Goal: Information Seeking & Learning: Learn about a topic

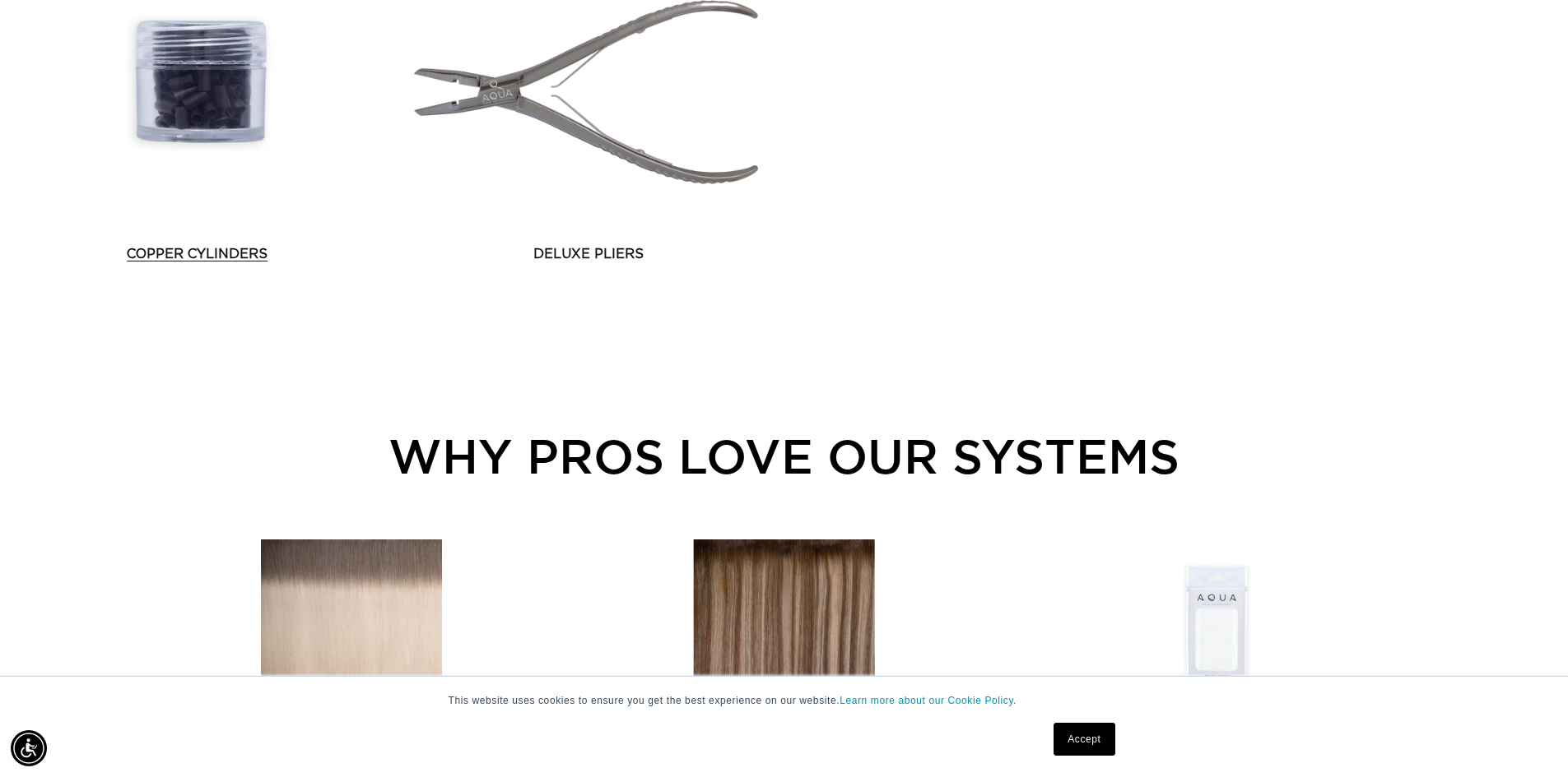
click at [266, 257] on link "Copper Cylinders" at bounding box center [196, 254] width 377 height 19
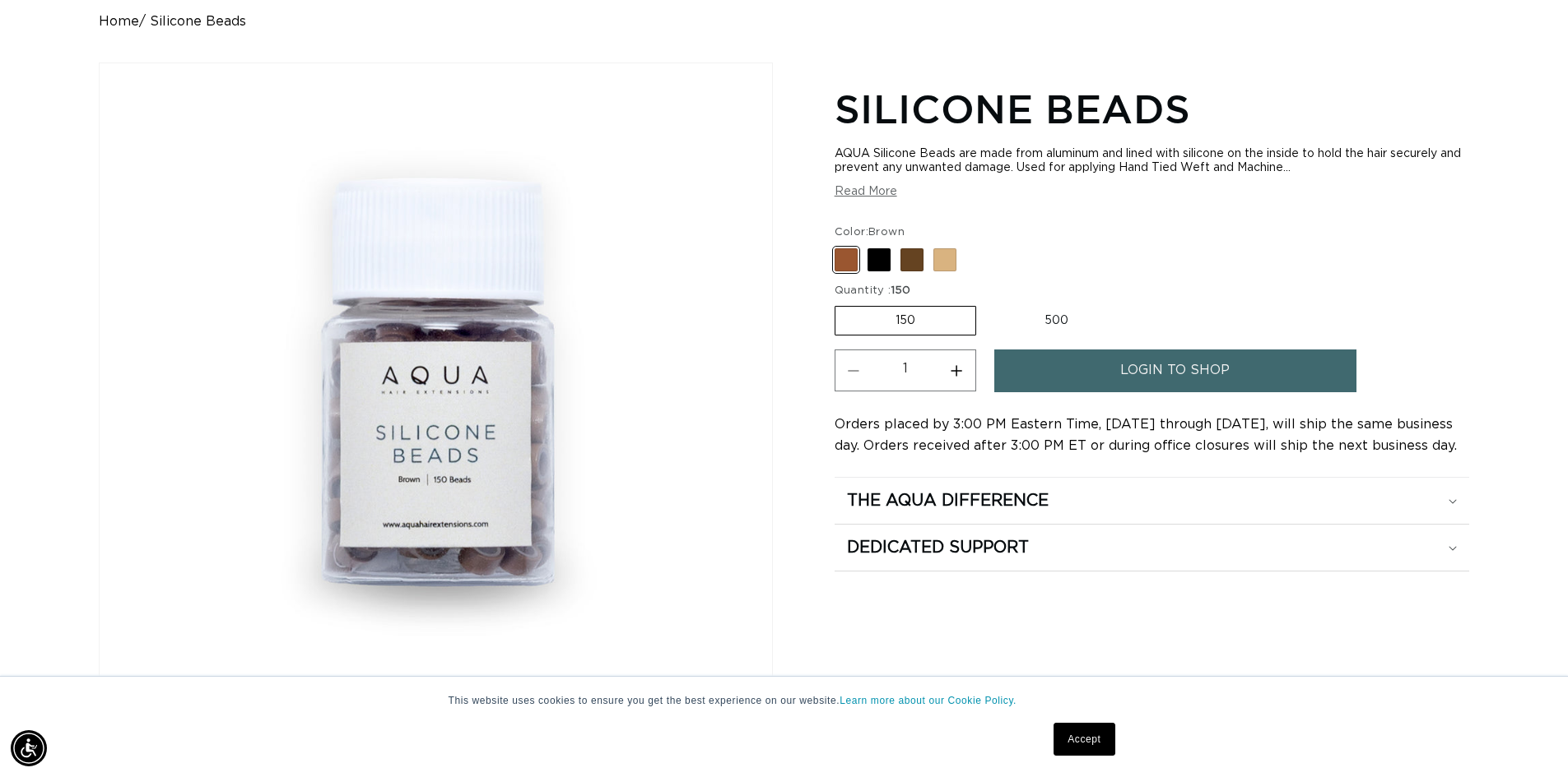
scroll to position [0, 1450]
click at [1509, 251] on div "Home Silicone Beads Image for 150 quantity Brown color selected Skip to product…" at bounding box center [784, 441] width 1568 height 857
click at [928, 323] on label "150 Variant sold out or unavailable" at bounding box center [906, 321] width 142 height 29
click at [839, 303] on input "150 Variant sold out or unavailable" at bounding box center [838, 302] width 1 height 1
click at [1050, 317] on label "500 Variant sold out or unavailable" at bounding box center [1056, 321] width 144 height 28
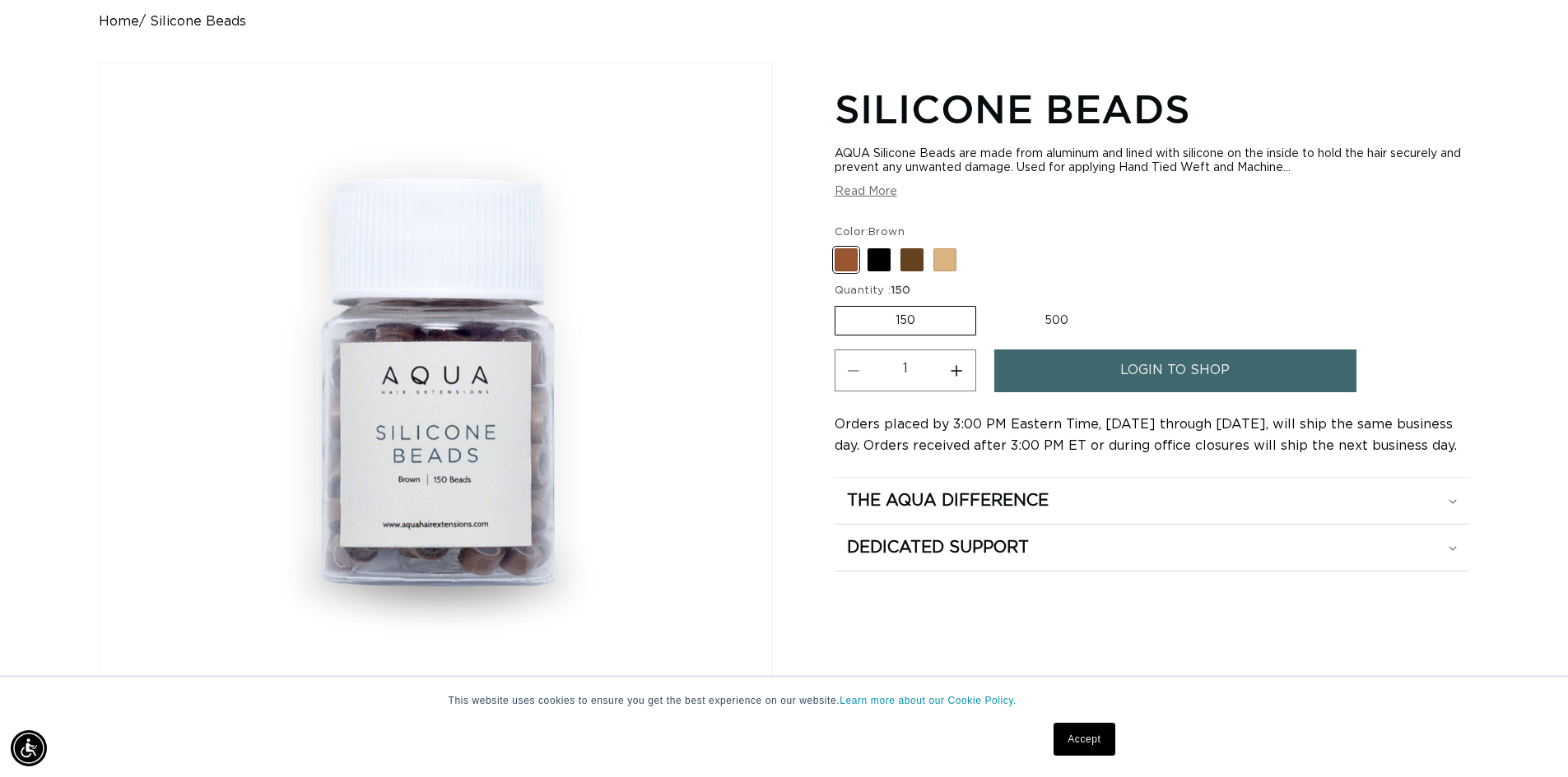
click at [985, 303] on input "500 Variant sold out or unavailable" at bounding box center [984, 302] width 1 height 1
radio input "true"
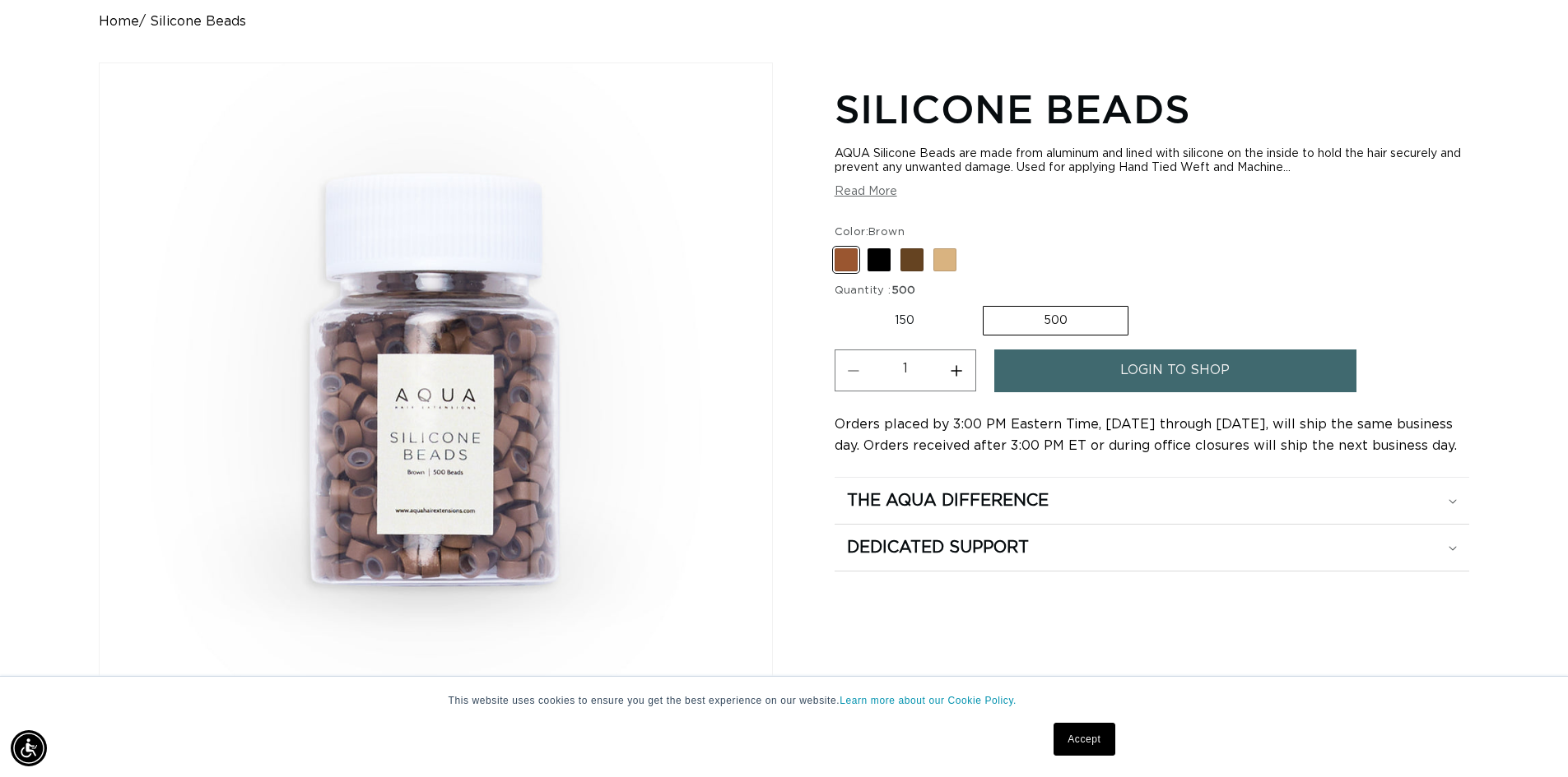
scroll to position [0, 2902]
click at [1348, 644] on div "Silicone Beads AQUA Silicone Beads are made from aluminum and lined with silico…" at bounding box center [1152, 475] width 634 height 793
click at [875, 259] on span at bounding box center [879, 260] width 23 height 23
click at [839, 246] on input "Black Variant sold out or unavailable" at bounding box center [838, 245] width 1 height 1
radio input "true"
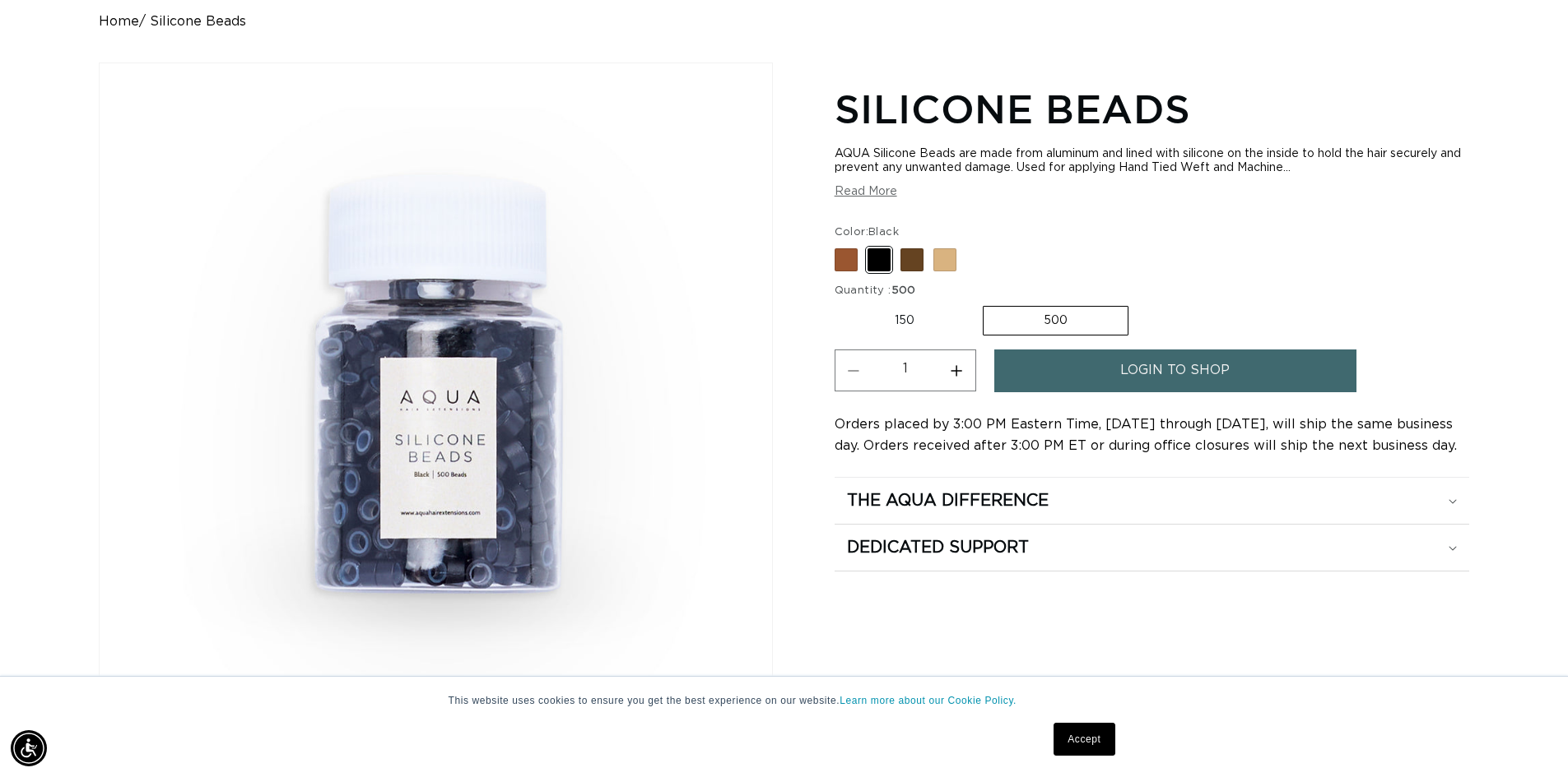
scroll to position [0, 1450]
click at [1367, 725] on div "This website uses cookies to ensure you get the best experience on our website.…" at bounding box center [784, 726] width 1568 height 101
click at [902, 314] on label "150 Variant sold out or unavailable" at bounding box center [905, 321] width 140 height 28
click at [839, 303] on input "150 Variant sold out or unavailable" at bounding box center [838, 302] width 1 height 1
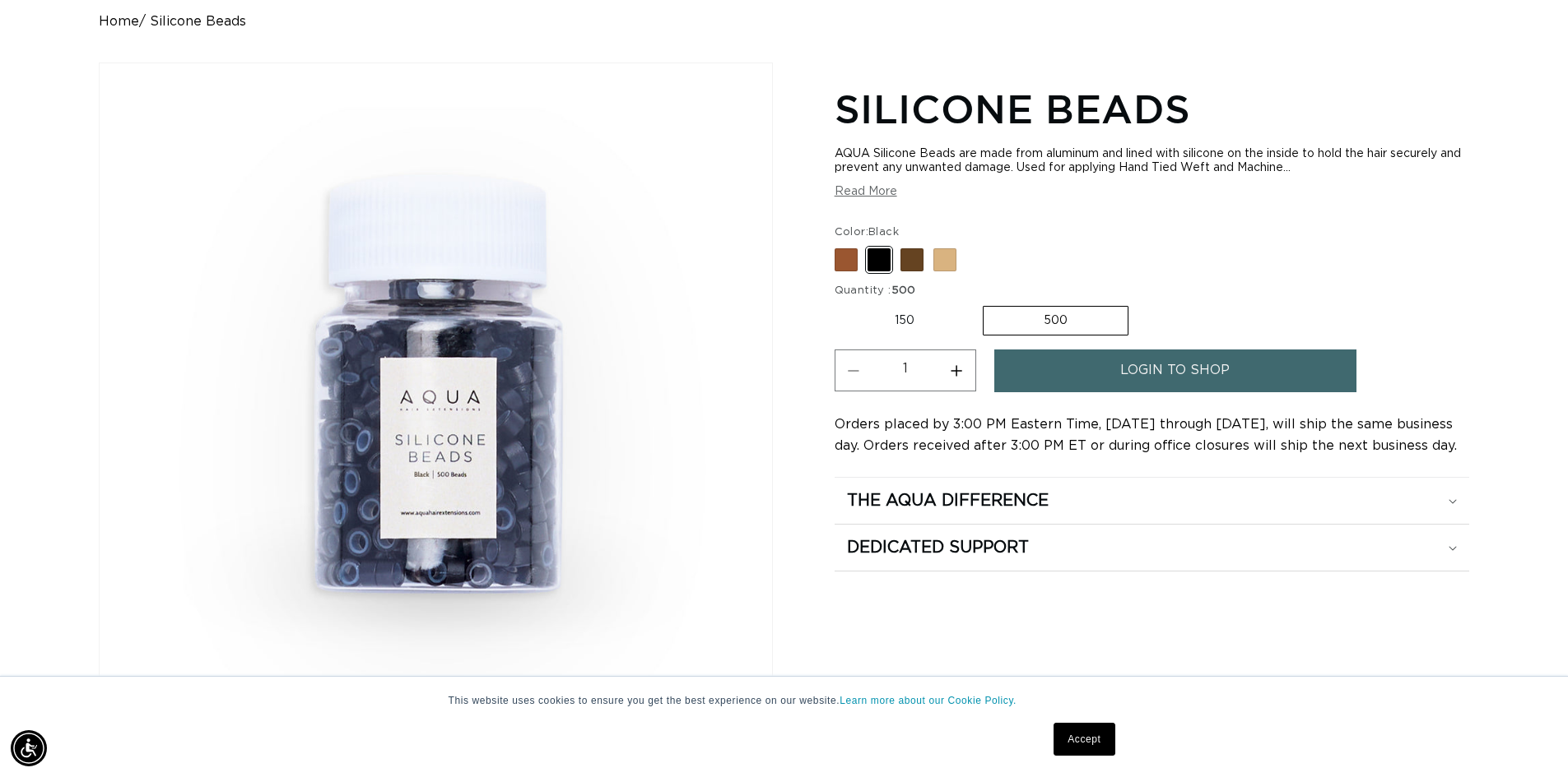
radio input "true"
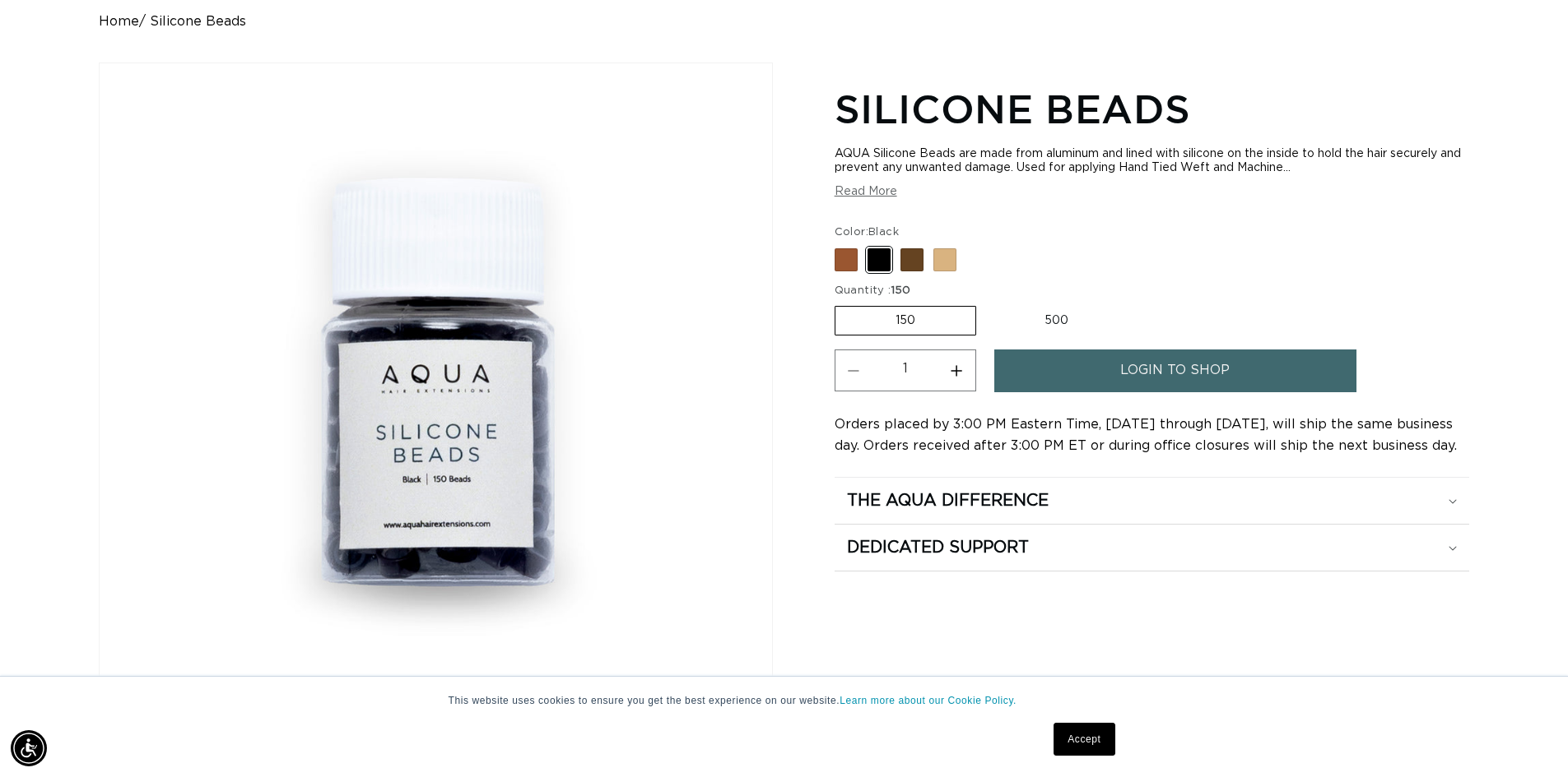
scroll to position [0, 0]
click at [1547, 648] on div "Home Silicone Beads Image for 150 quantity Black color selected Skip to product…" at bounding box center [784, 441] width 1568 height 857
drag, startPoint x: 908, startPoint y: 263, endPoint x: 897, endPoint y: 275, distance: 16.3
click at [908, 262] on span at bounding box center [911, 260] width 23 height 23
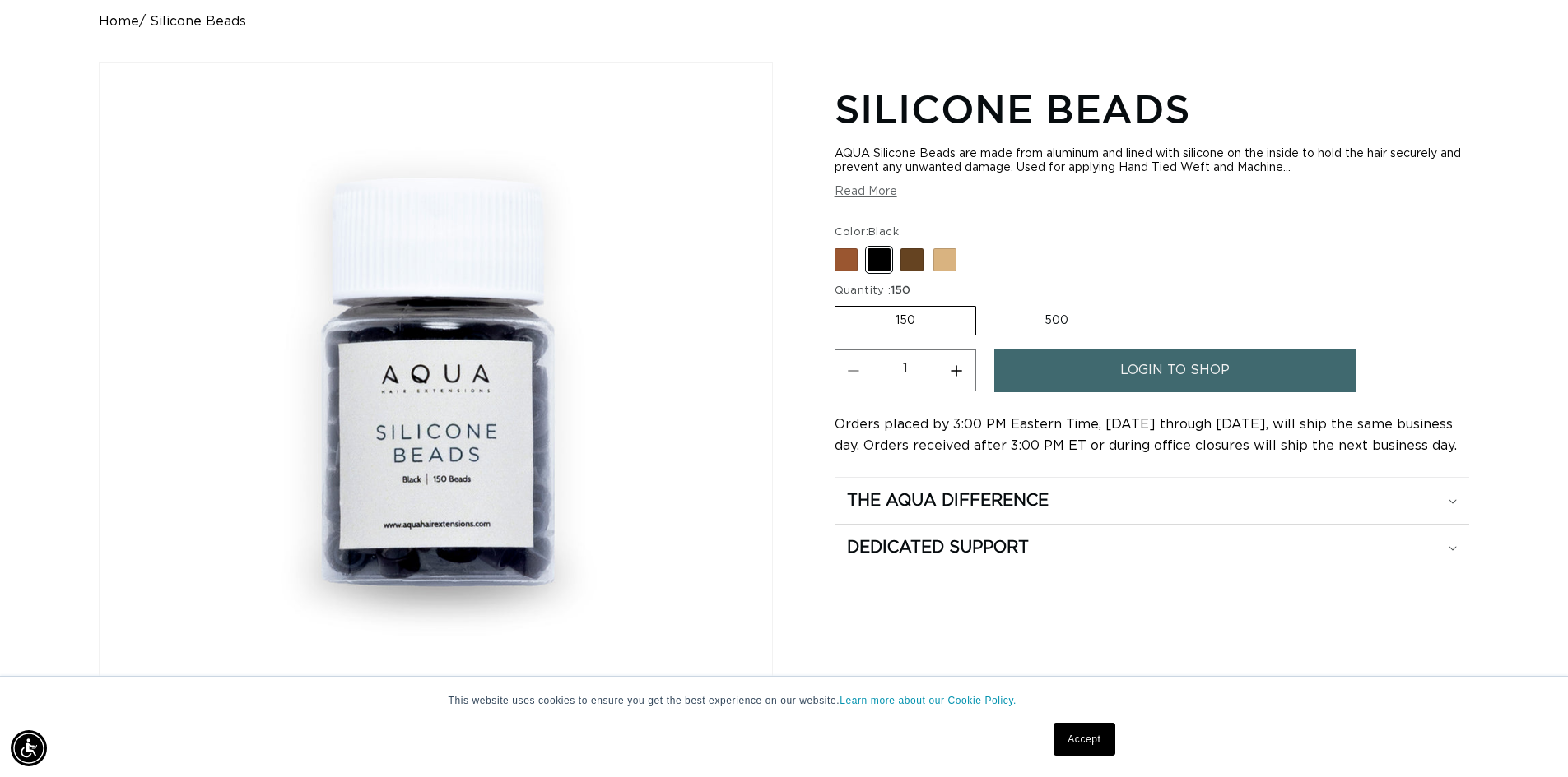
click at [839, 246] on input "Dark Brown Variant sold out or unavailable" at bounding box center [838, 245] width 1 height 1
radio input "true"
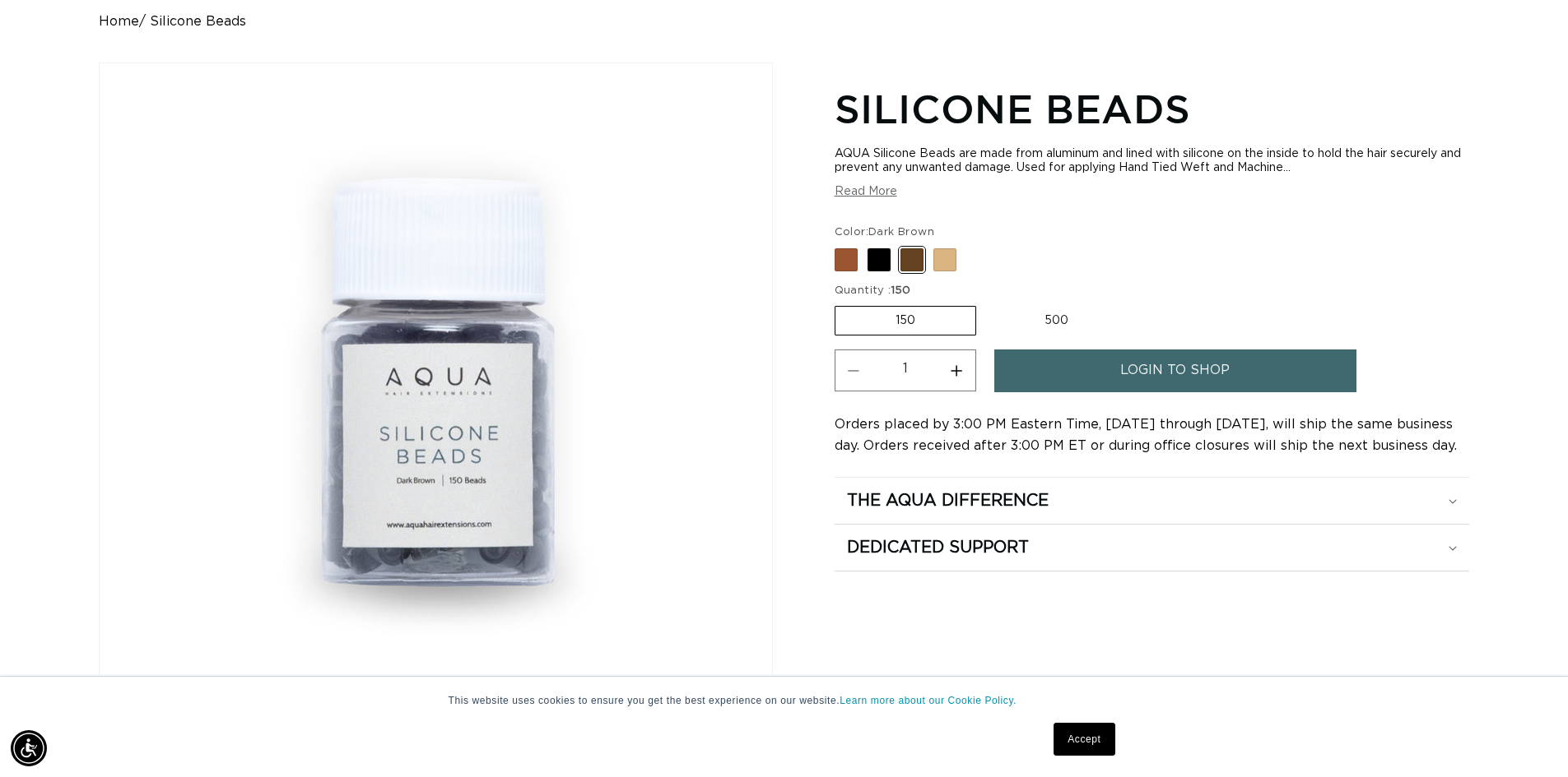
click at [1397, 693] on div "This website uses cookies to ensure you get the best experience on our website.…" at bounding box center [784, 726] width 1568 height 101
click at [1378, 735] on div "This website uses cookies to ensure you get the best experience on our website.…" at bounding box center [784, 726] width 1568 height 101
click at [1442, 705] on div "This website uses cookies to ensure you get the best experience on our website.…" at bounding box center [784, 726] width 1568 height 101
click at [935, 316] on label "150 Variant sold out or unavailable" at bounding box center [906, 321] width 142 height 29
click at [839, 303] on input "150 Variant sold out or unavailable" at bounding box center [838, 302] width 1 height 1
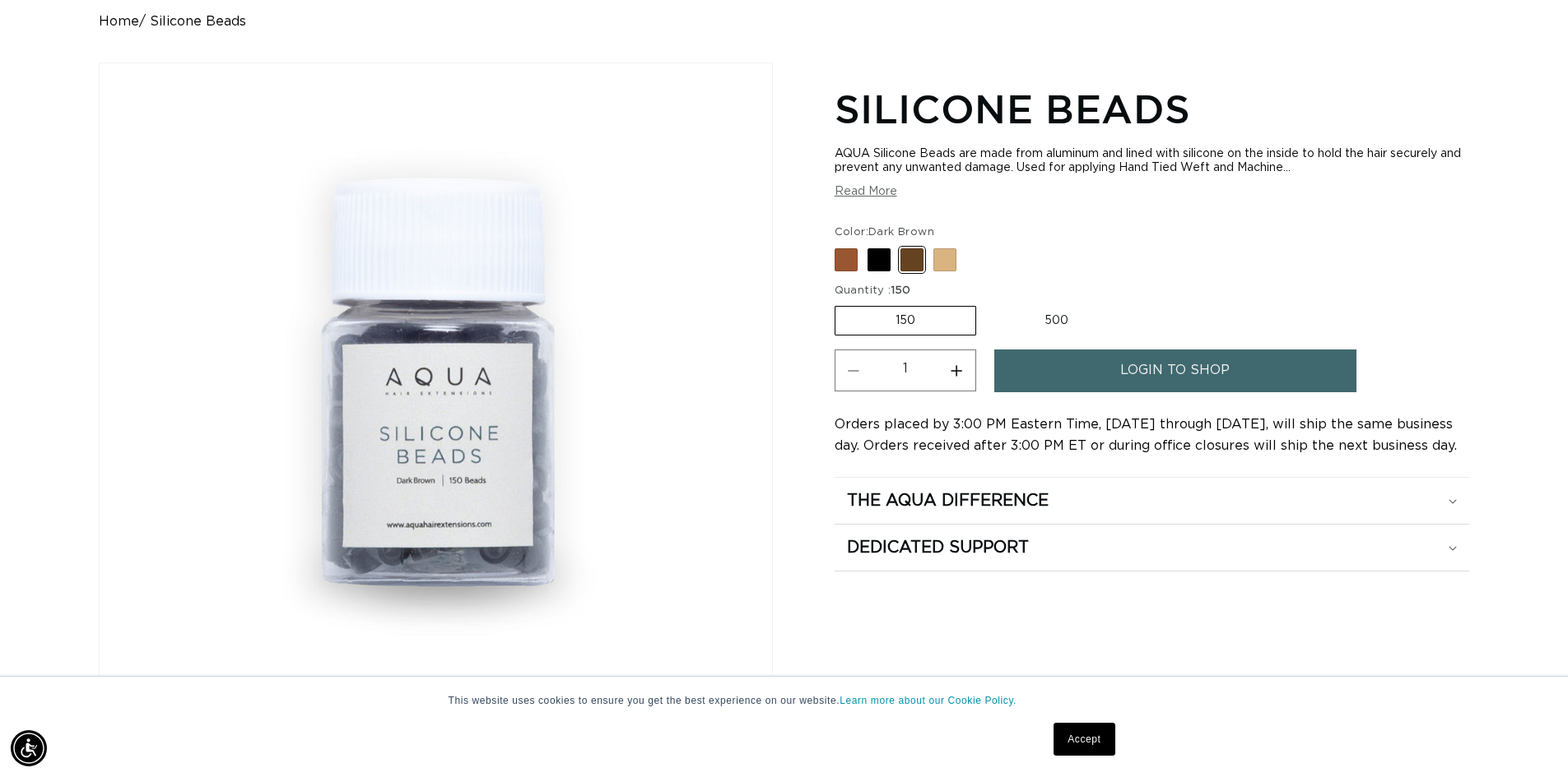
scroll to position [0, 2902]
click at [1071, 319] on label "500 Variant sold out or unavailable" at bounding box center [1056, 321] width 144 height 28
click at [985, 303] on input "500 Variant sold out or unavailable" at bounding box center [984, 302] width 1 height 1
radio input "true"
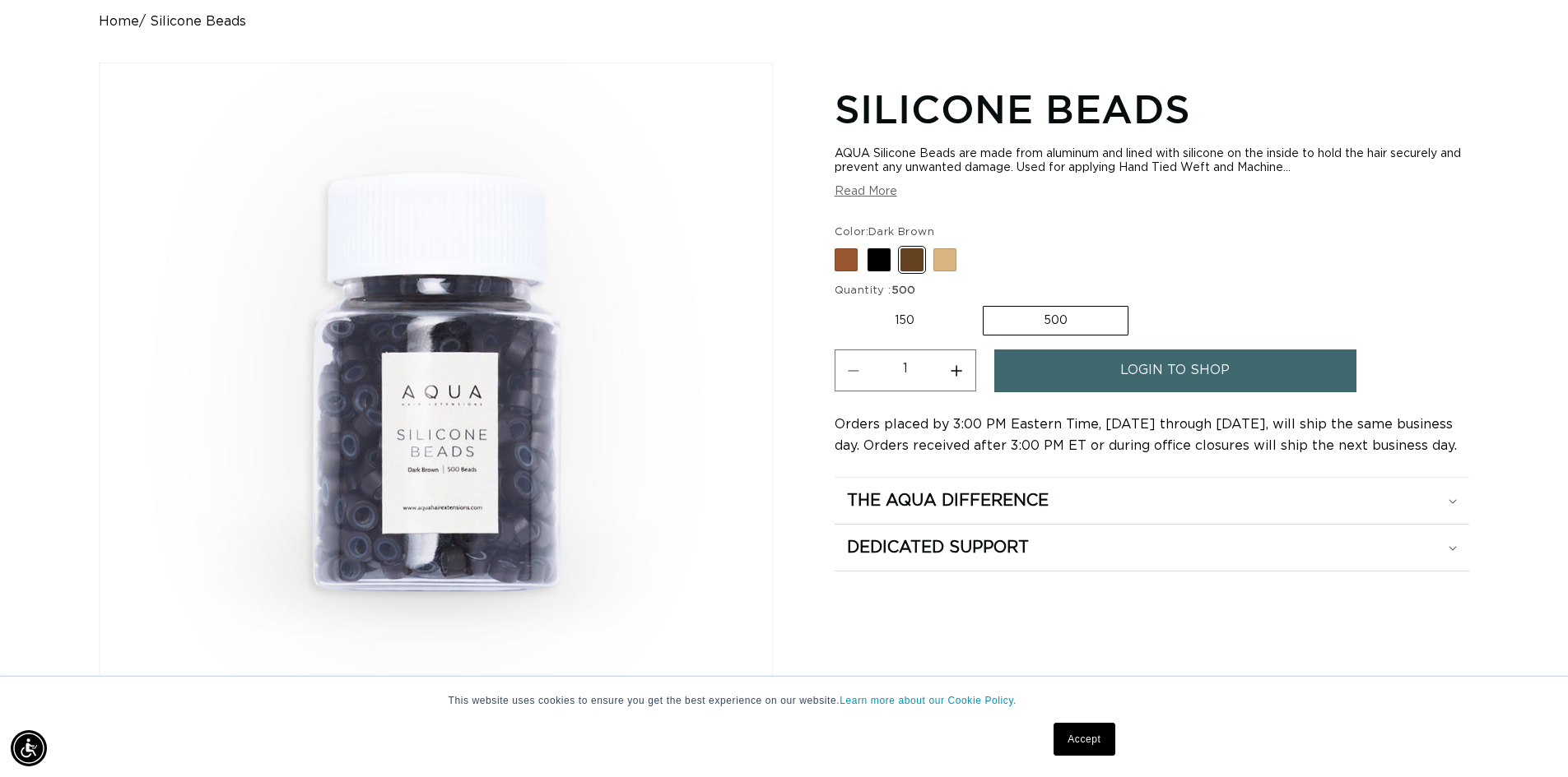
scroll to position [0, 0]
click at [1328, 707] on div "This website uses cookies to ensure you get the best experience on our website.…" at bounding box center [784, 726] width 1568 height 101
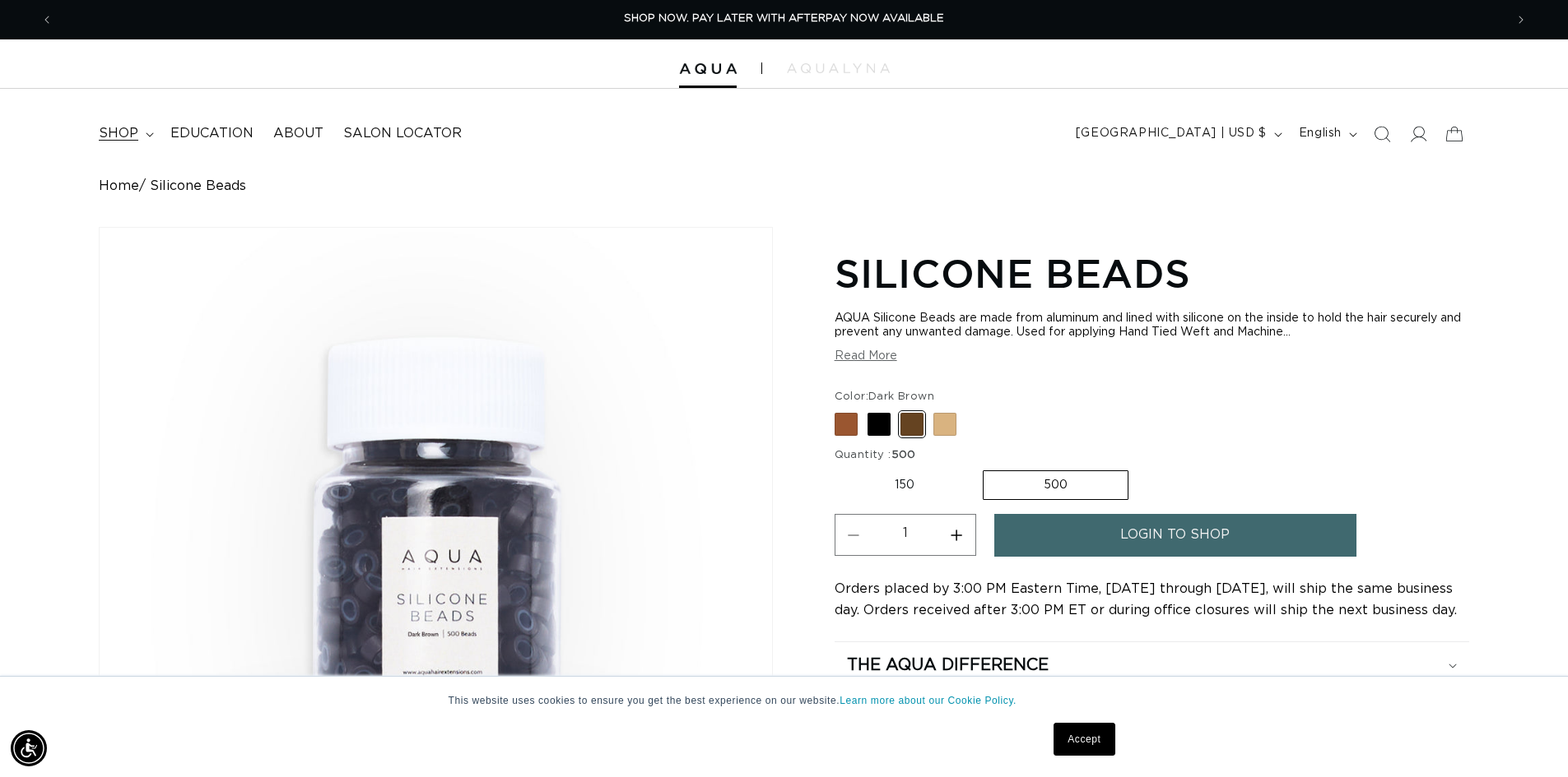
click at [100, 133] on span "shop" at bounding box center [119, 134] width 40 height 18
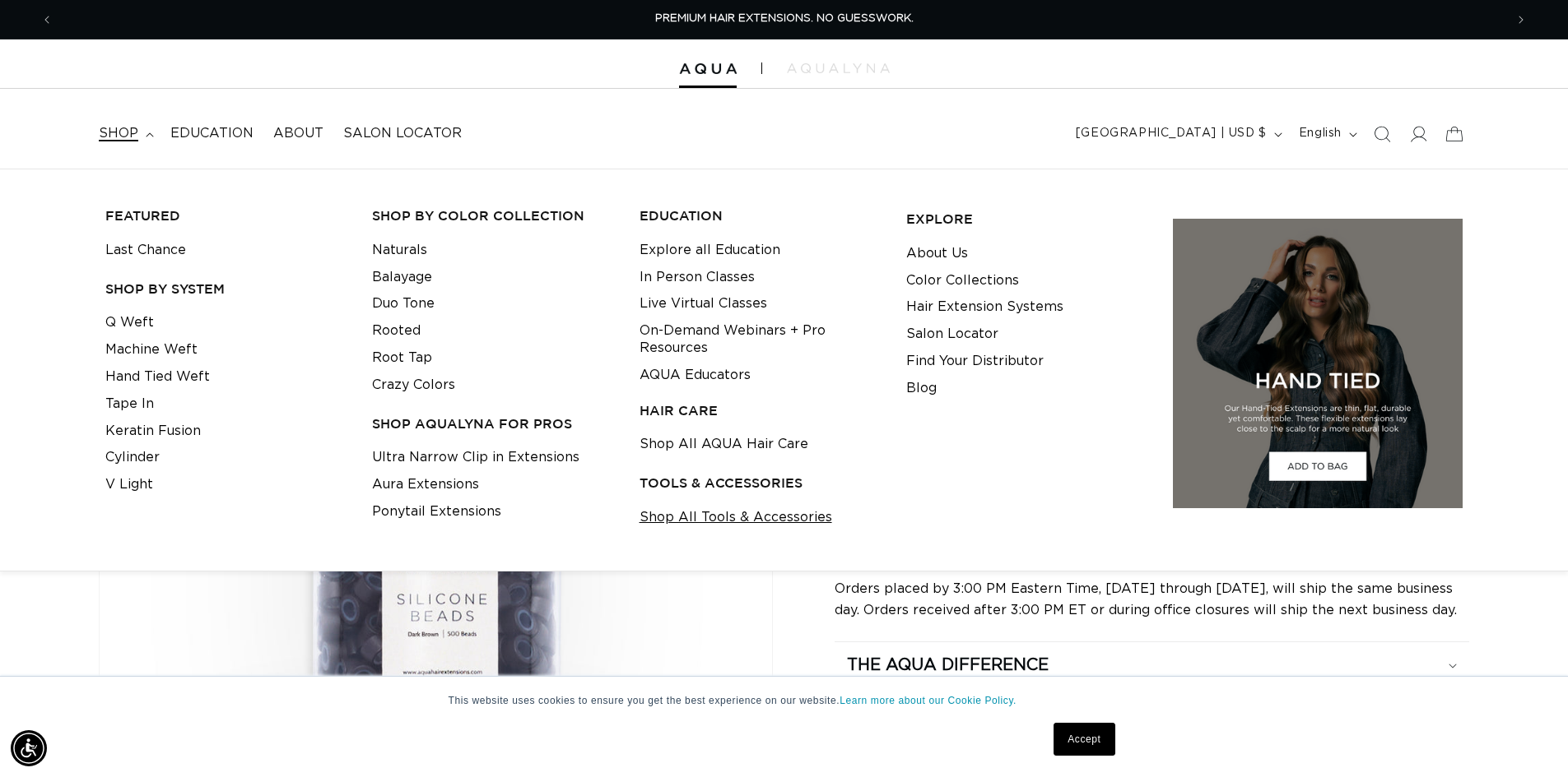
click at [729, 516] on link "Shop All Tools & Accessories" at bounding box center [735, 518] width 193 height 27
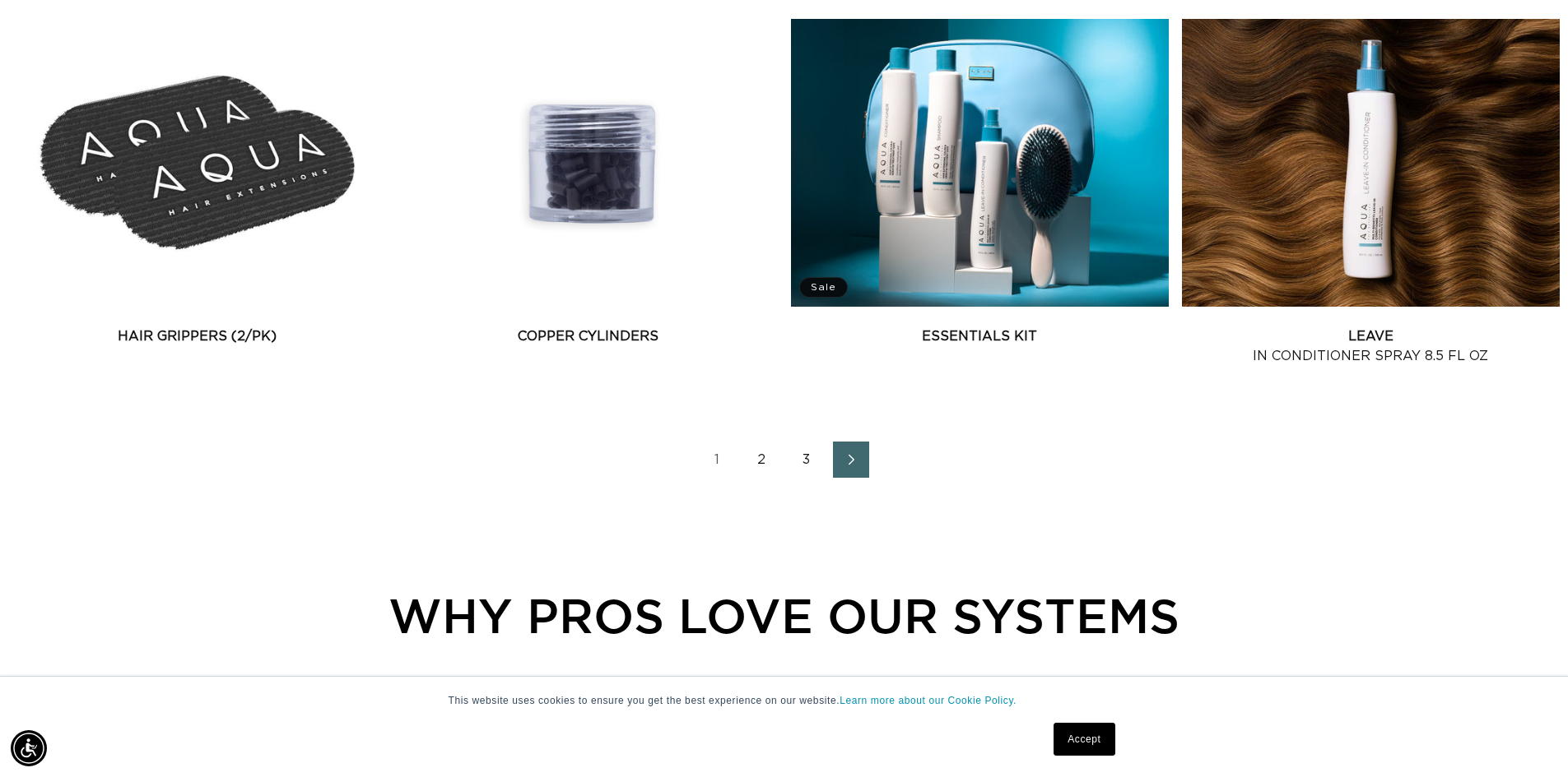
scroll to position [0, 1450]
click at [848, 462] on icon "Next page" at bounding box center [852, 460] width 21 height 12
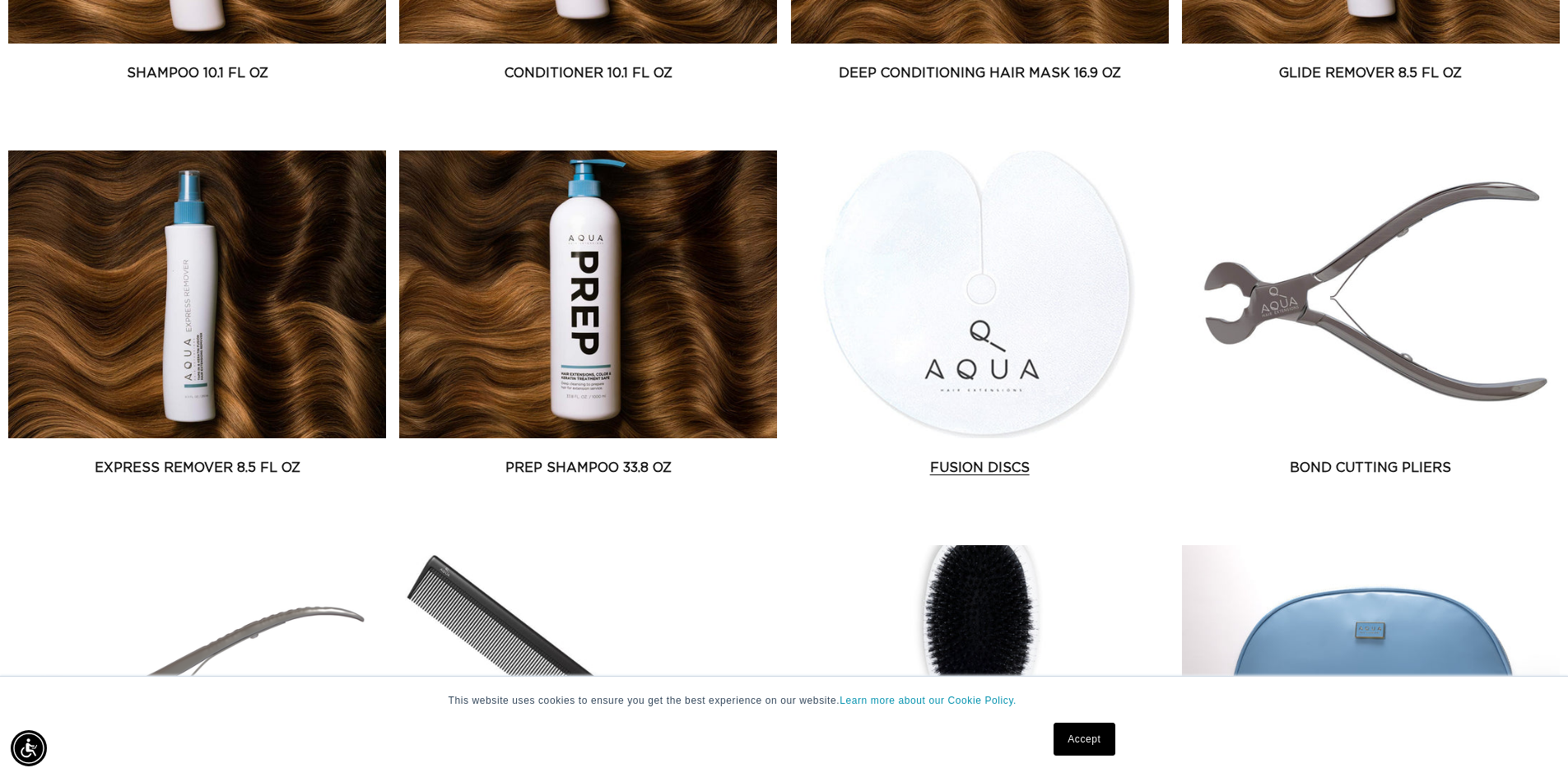
scroll to position [1398, 0]
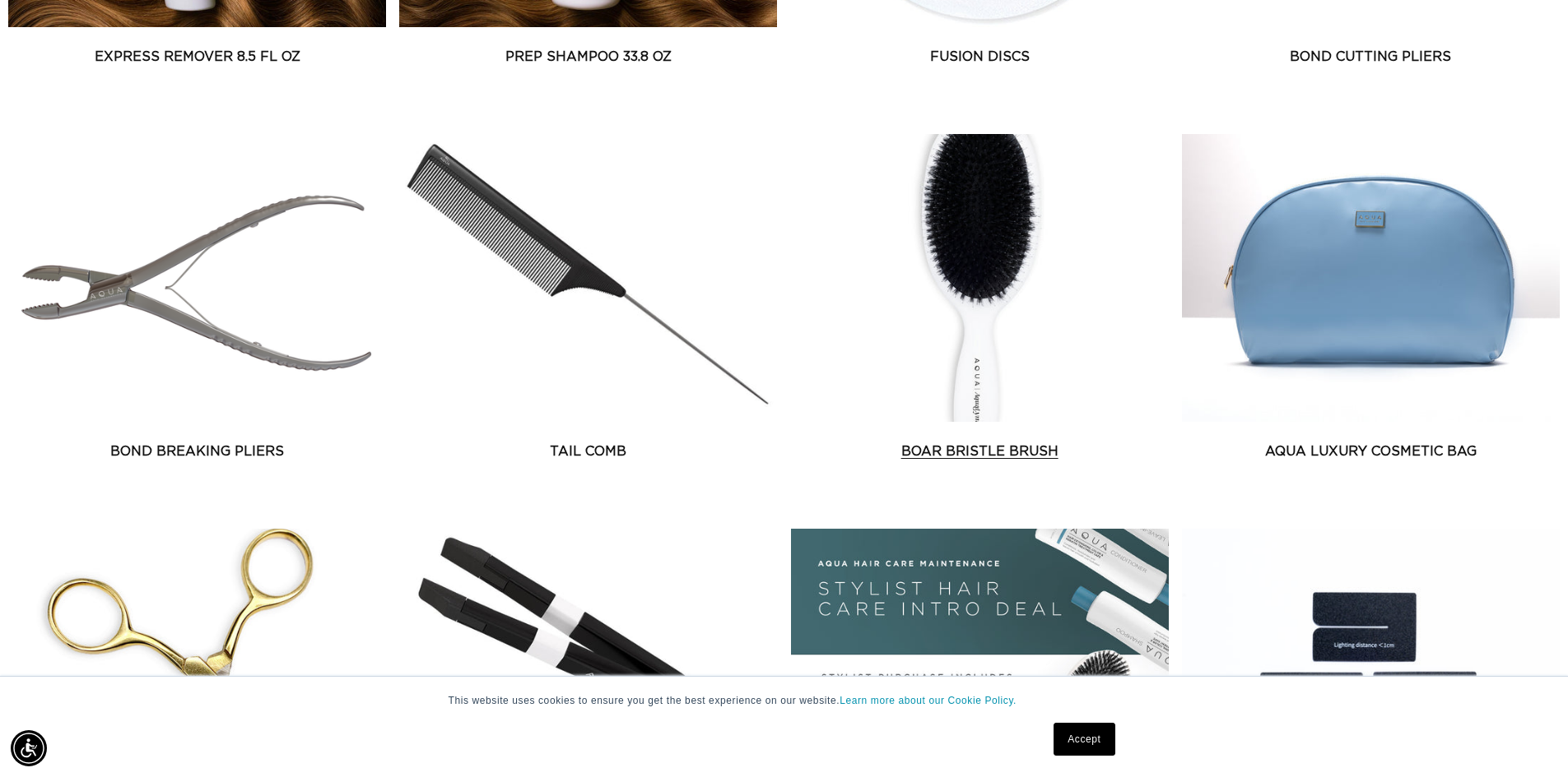
click at [989, 441] on link "Boar Bristle Brush" at bounding box center [980, 451] width 377 height 19
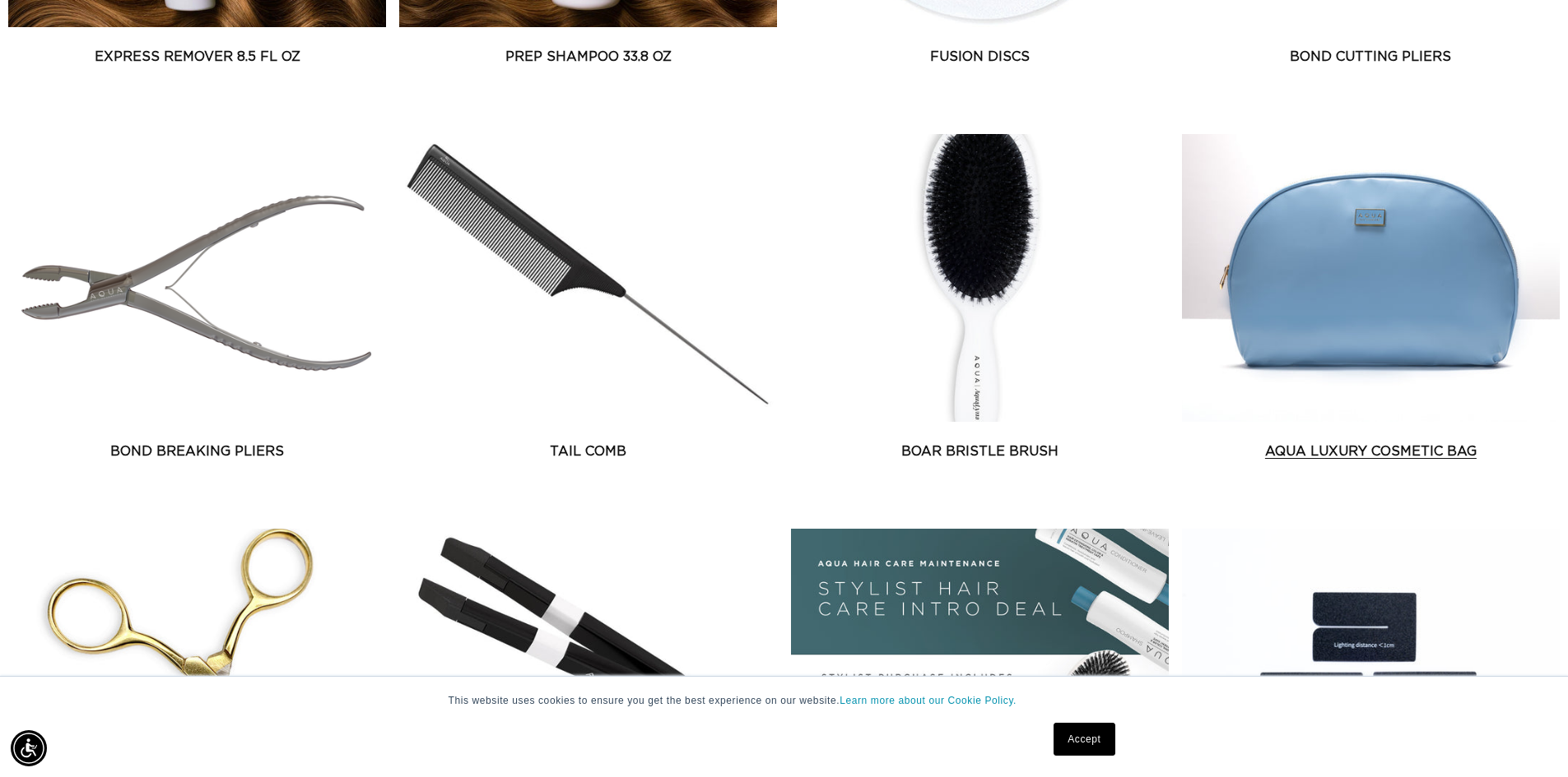
click at [1372, 441] on link "AQUA Luxury Cosmetic Bag" at bounding box center [1371, 451] width 377 height 19
click at [1275, 719] on div "This website uses cookies to ensure you get the best experience on our website.…" at bounding box center [784, 726] width 1568 height 101
click at [1422, 712] on div "This website uses cookies to ensure you get the best experience on our website.…" at bounding box center [784, 726] width 1568 height 101
click at [1022, 67] on link "Fusion Discs" at bounding box center [980, 56] width 377 height 19
click at [1322, 67] on link "Bond Cutting Pliers" at bounding box center [1371, 56] width 377 height 19
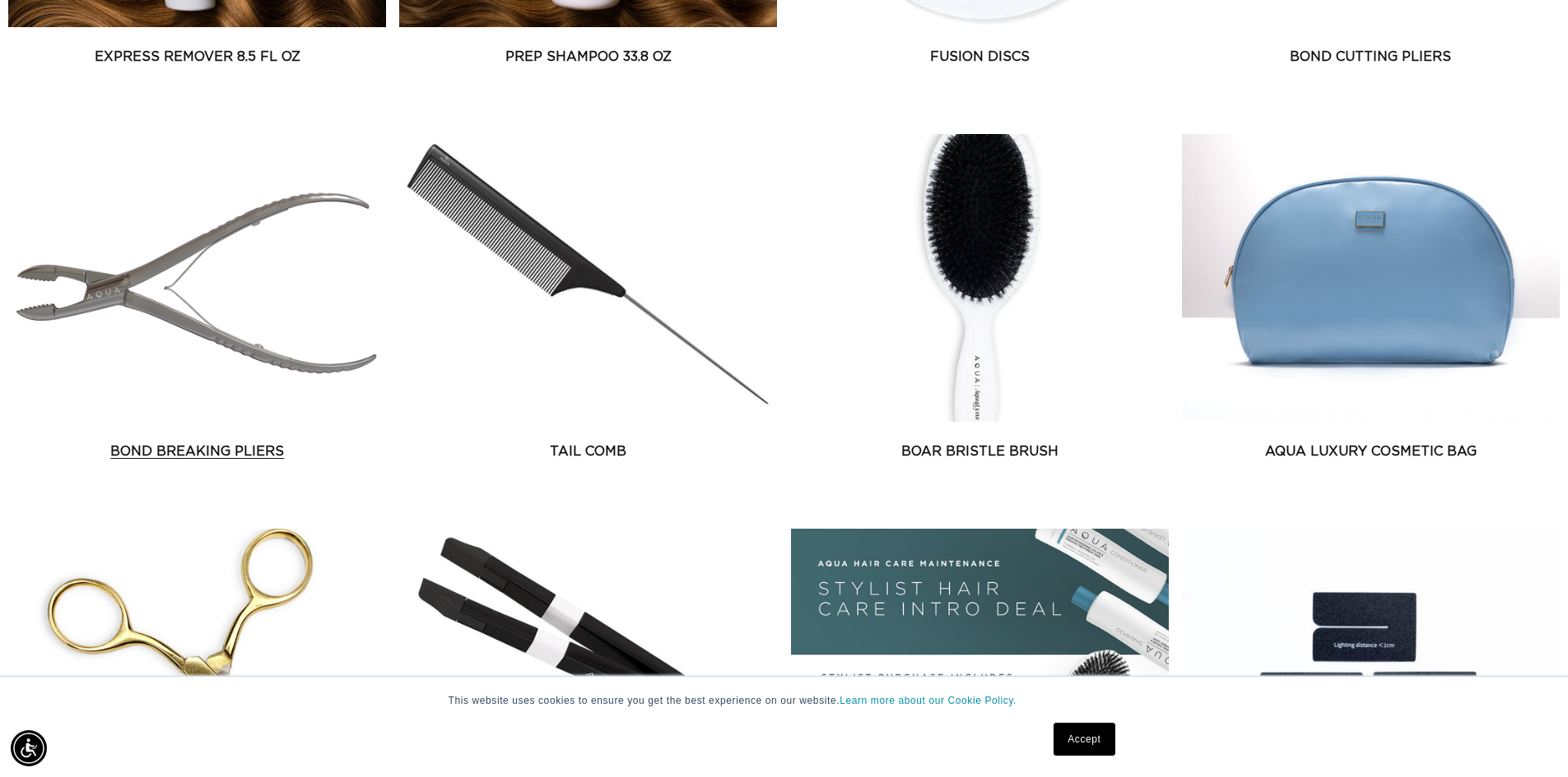
click at [375, 462] on link "Bond Breaking Pliers" at bounding box center [196, 451] width 377 height 19
click at [512, 441] on link "Tail Comb" at bounding box center [588, 451] width 377 height 19
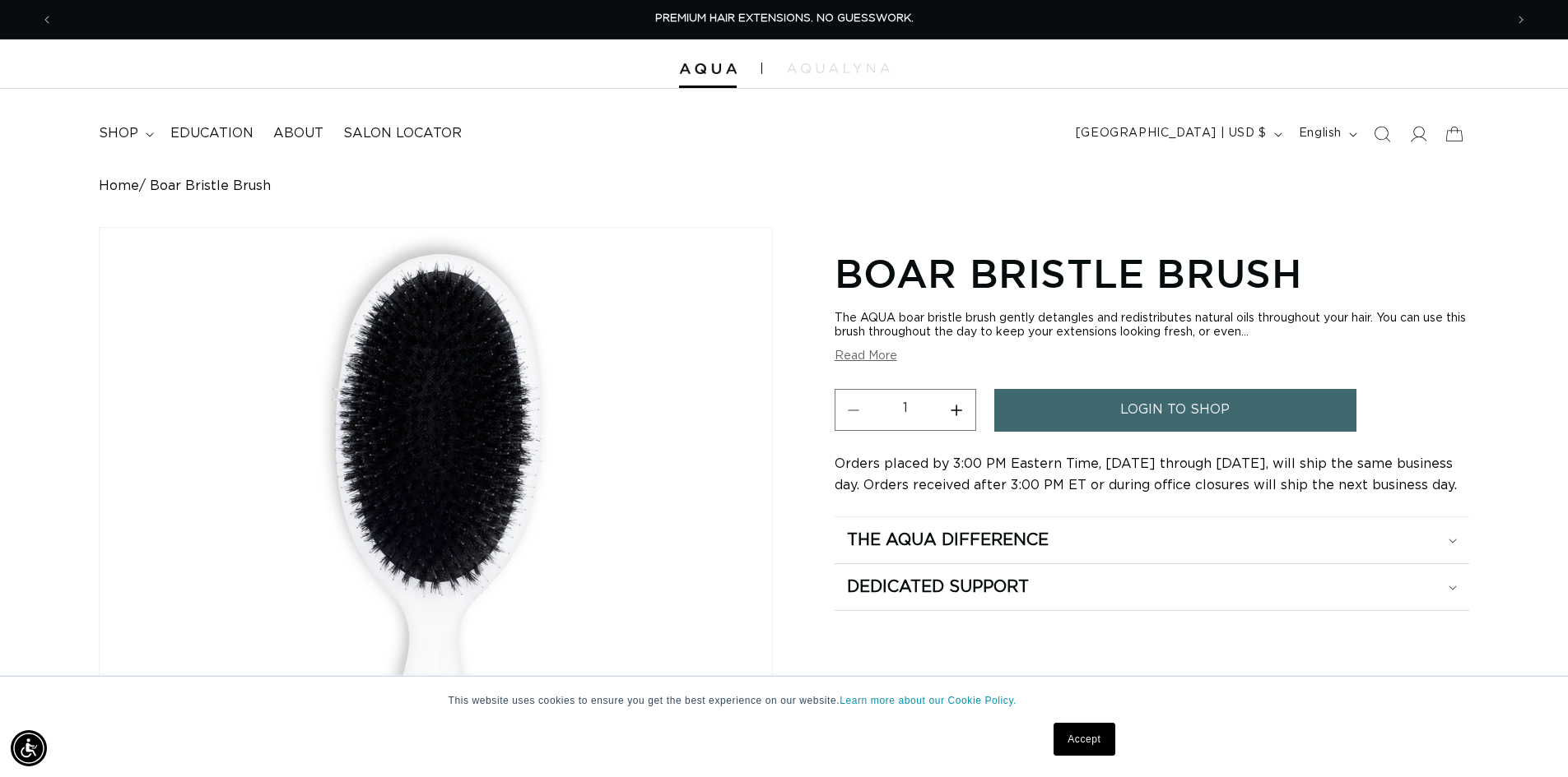
click at [1079, 743] on link "Accept" at bounding box center [1084, 740] width 61 height 33
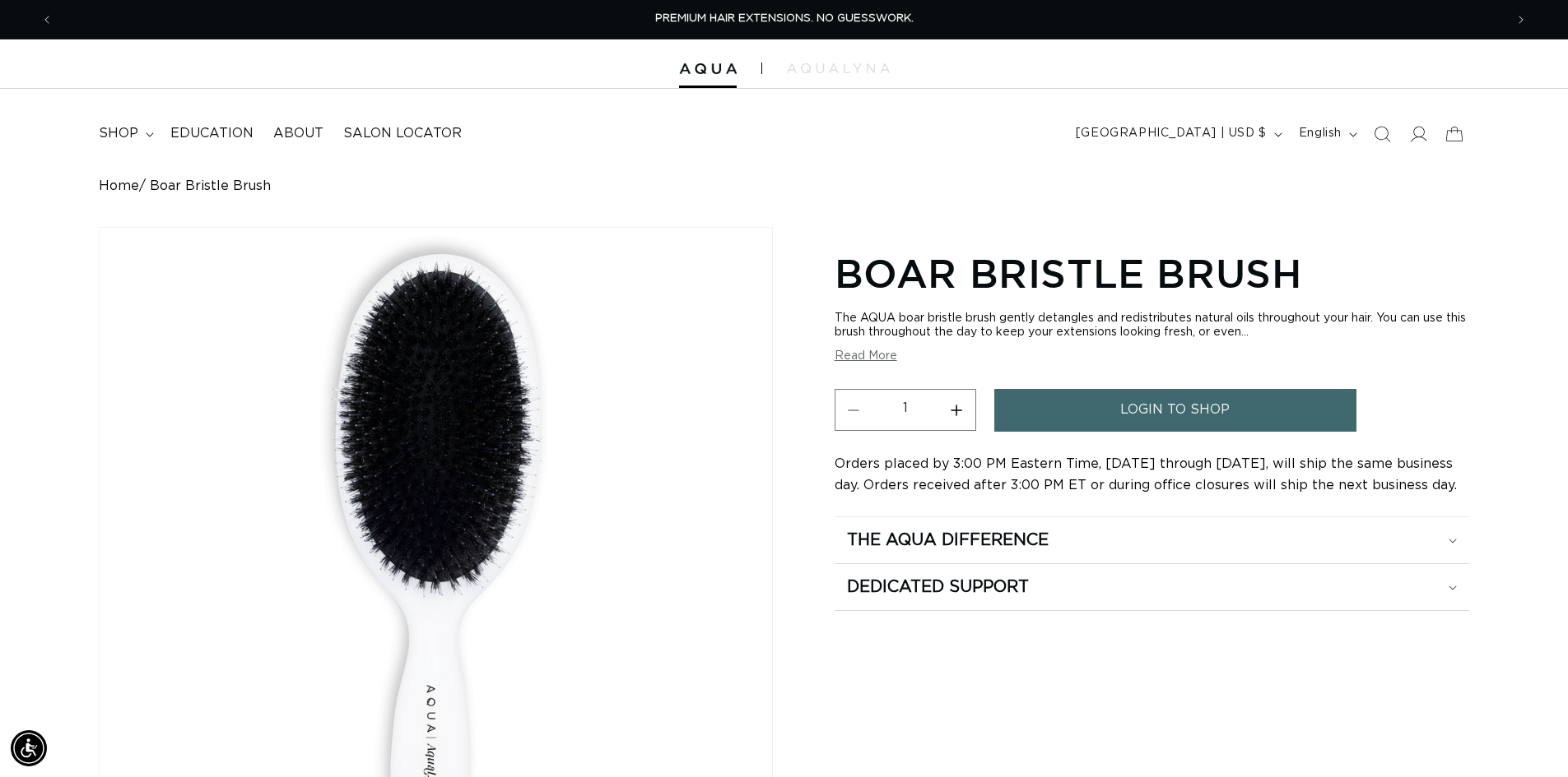
click at [1504, 668] on div "Home Boar Bristle Brush Skip to product information Open media 1 in modal 1 / o…" at bounding box center [784, 547] width 1568 height 737
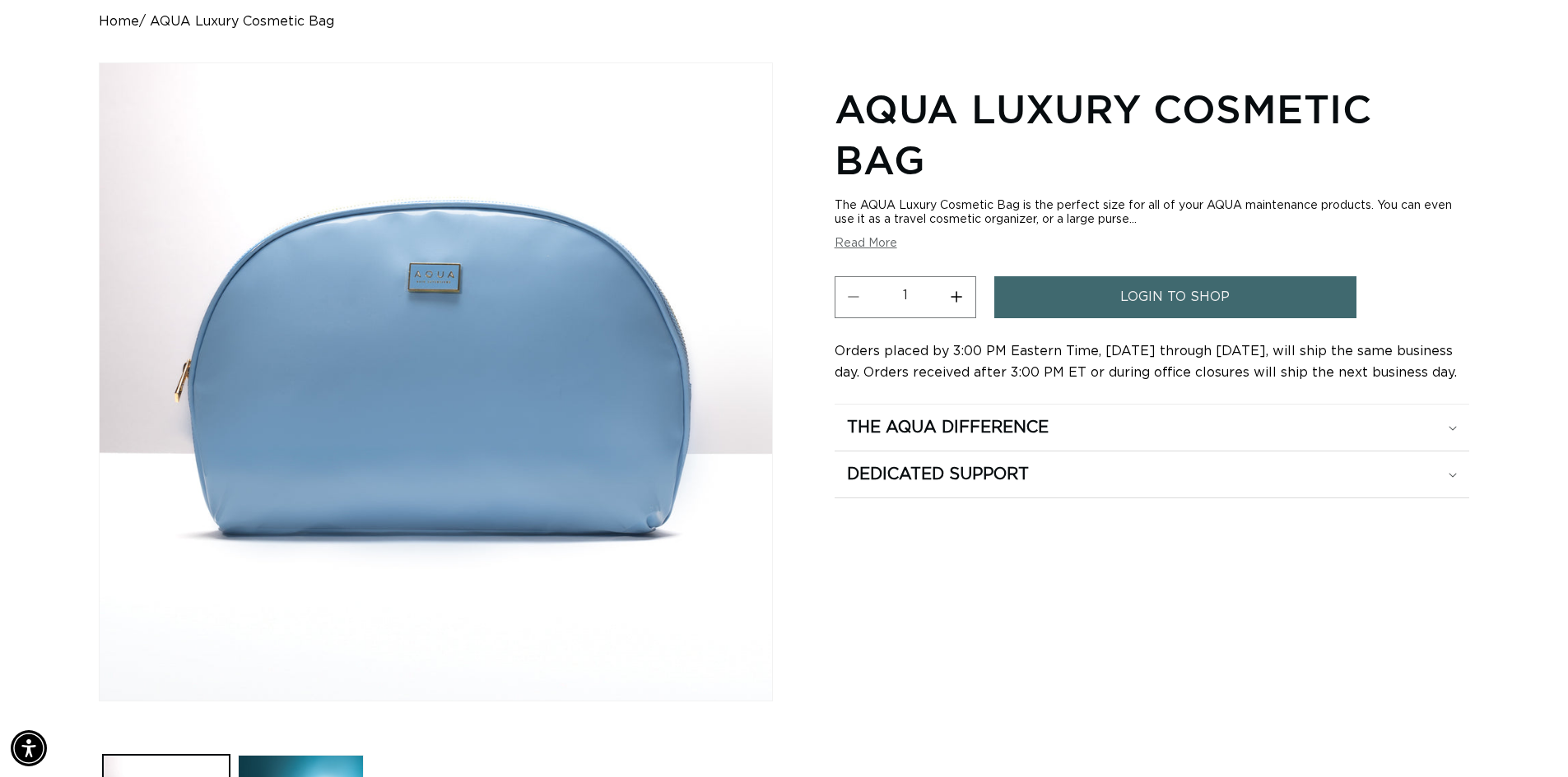
click at [1395, 611] on div "AQUA Luxury Cosmetic Bag The AQUA Luxury Cosmetic Bag is the perfect size for a…" at bounding box center [1152, 482] width 634 height 807
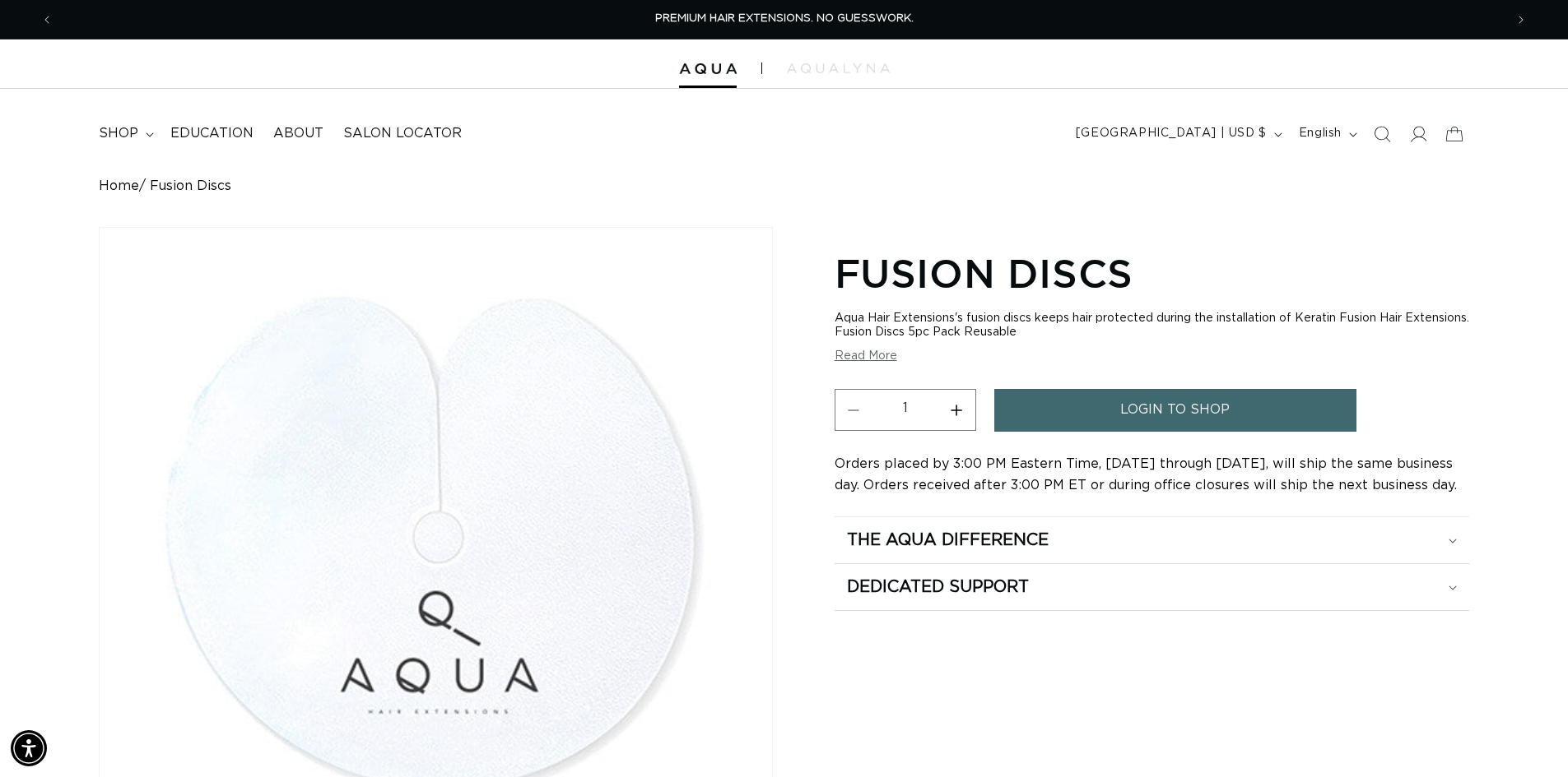
drag, startPoint x: 1509, startPoint y: 388, endPoint x: 1446, endPoint y: 364, distance: 67.4
click at [1509, 388] on div "Home Fusion Discs Skip to product information Open media 1 in modal 1 / of 1 Fu…" at bounding box center [784, 547] width 1568 height 737
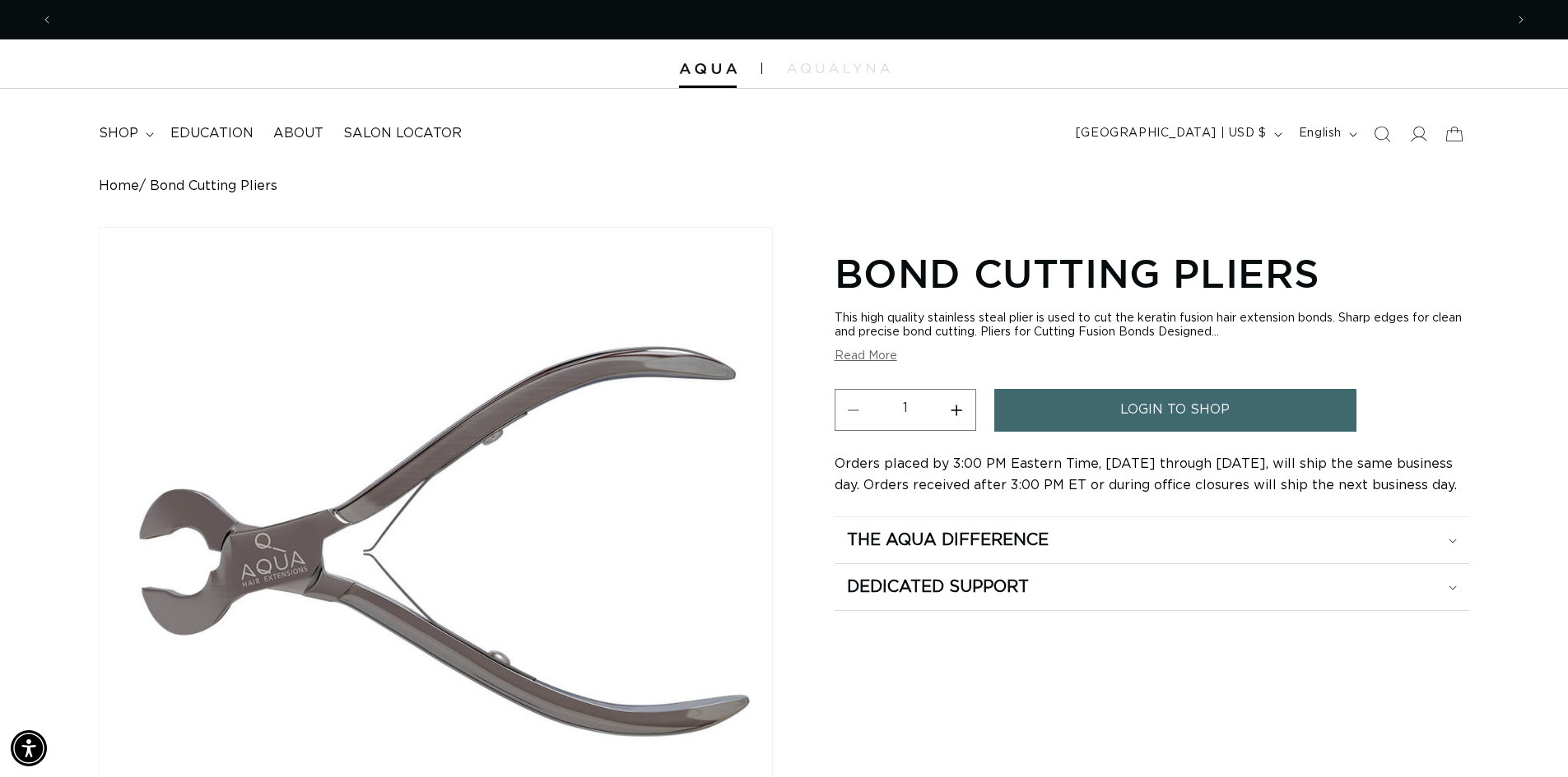
scroll to position [0, 1450]
click at [1354, 699] on div "Bond Cutting Pliers This high quality stainless steal plier is used to cut the …" at bounding box center [1152, 579] width 634 height 672
click at [1305, 679] on div "Bond Cutting Pliers This high quality stainless steal plier is used to cut the …" at bounding box center [1152, 579] width 634 height 672
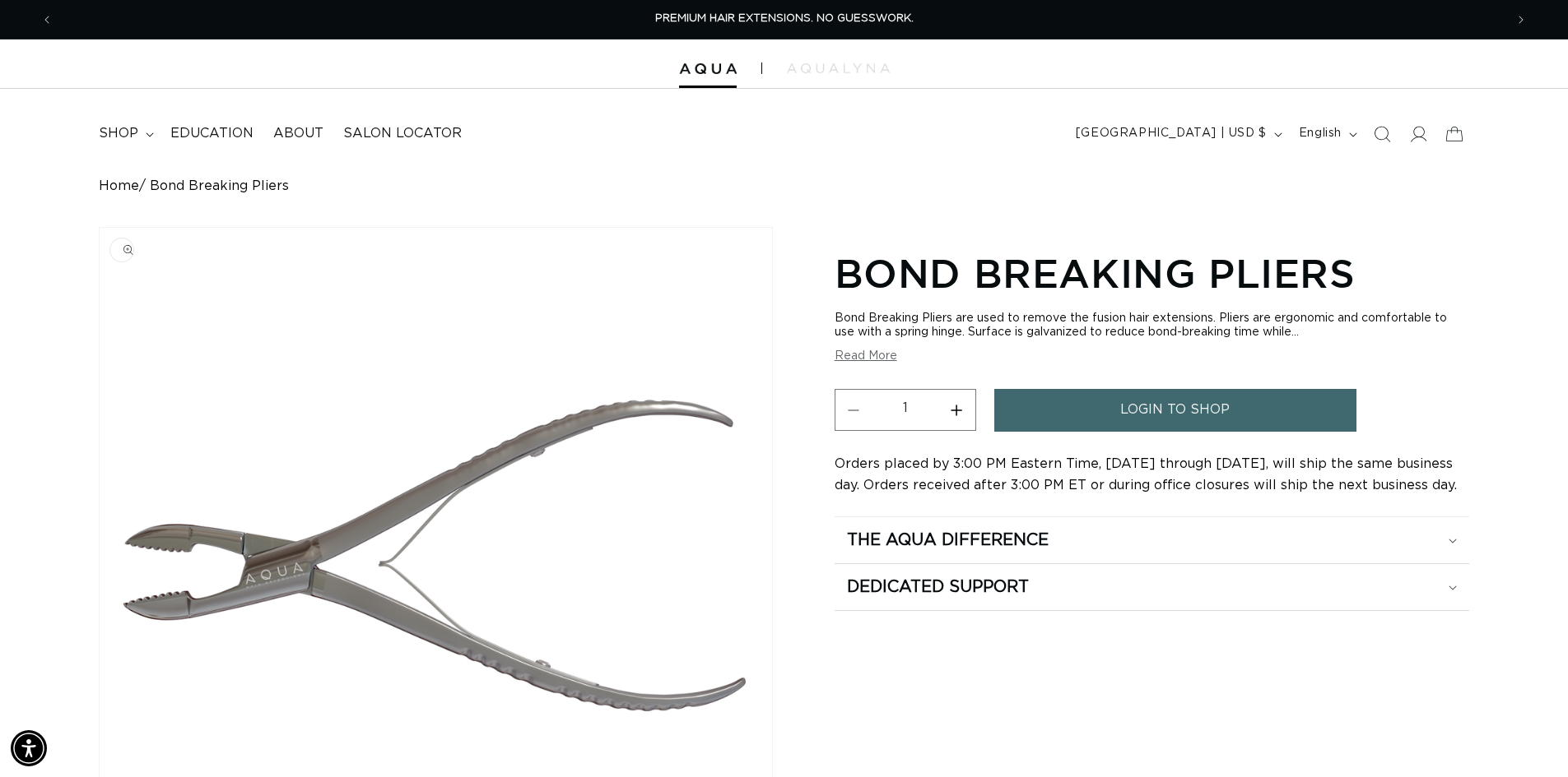
click at [298, 549] on img "Gallery Viewer" at bounding box center [435, 547] width 672 height 638
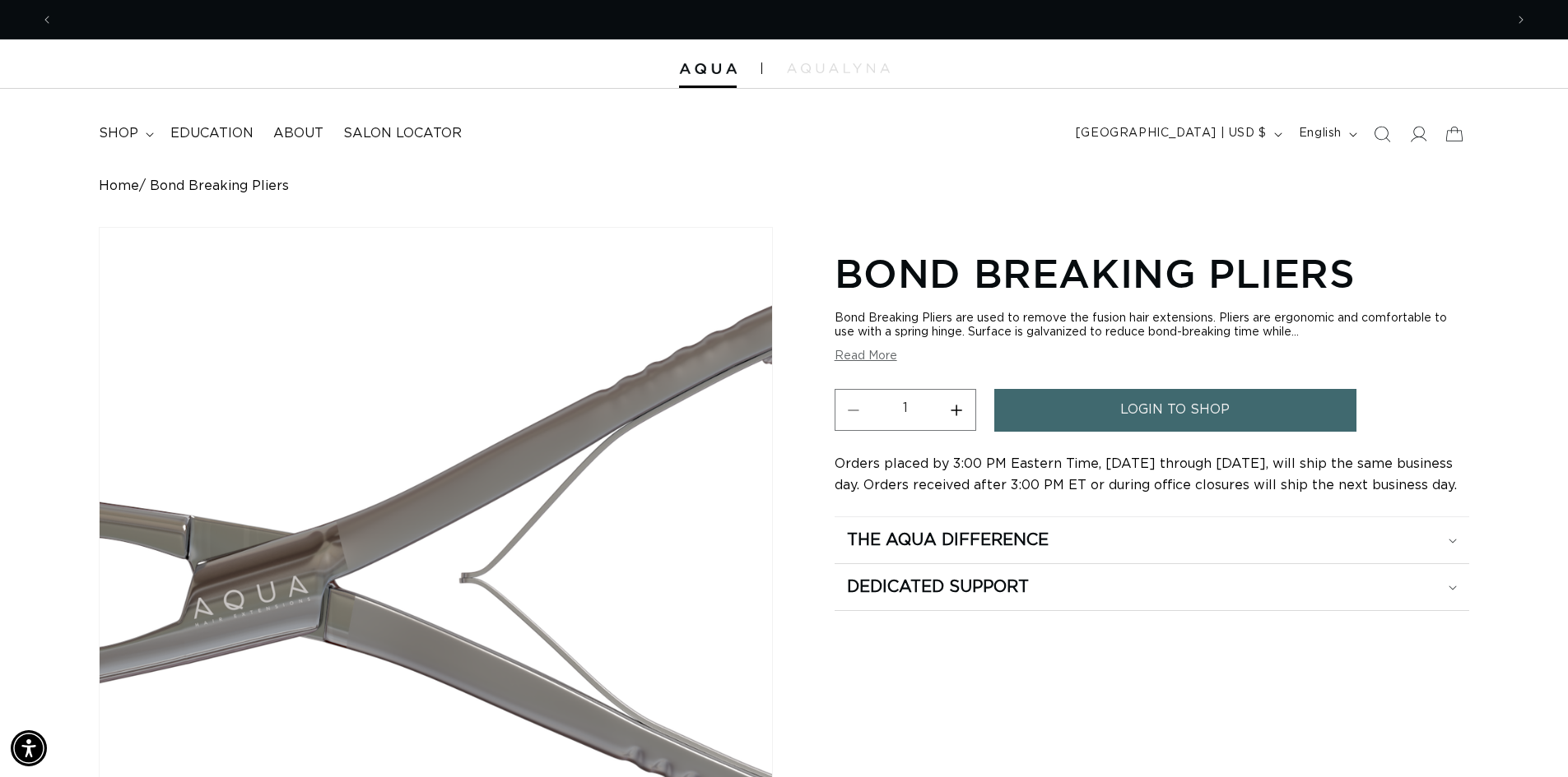
click at [298, 549] on div "Gallery Viewer" at bounding box center [435, 547] width 672 height 638
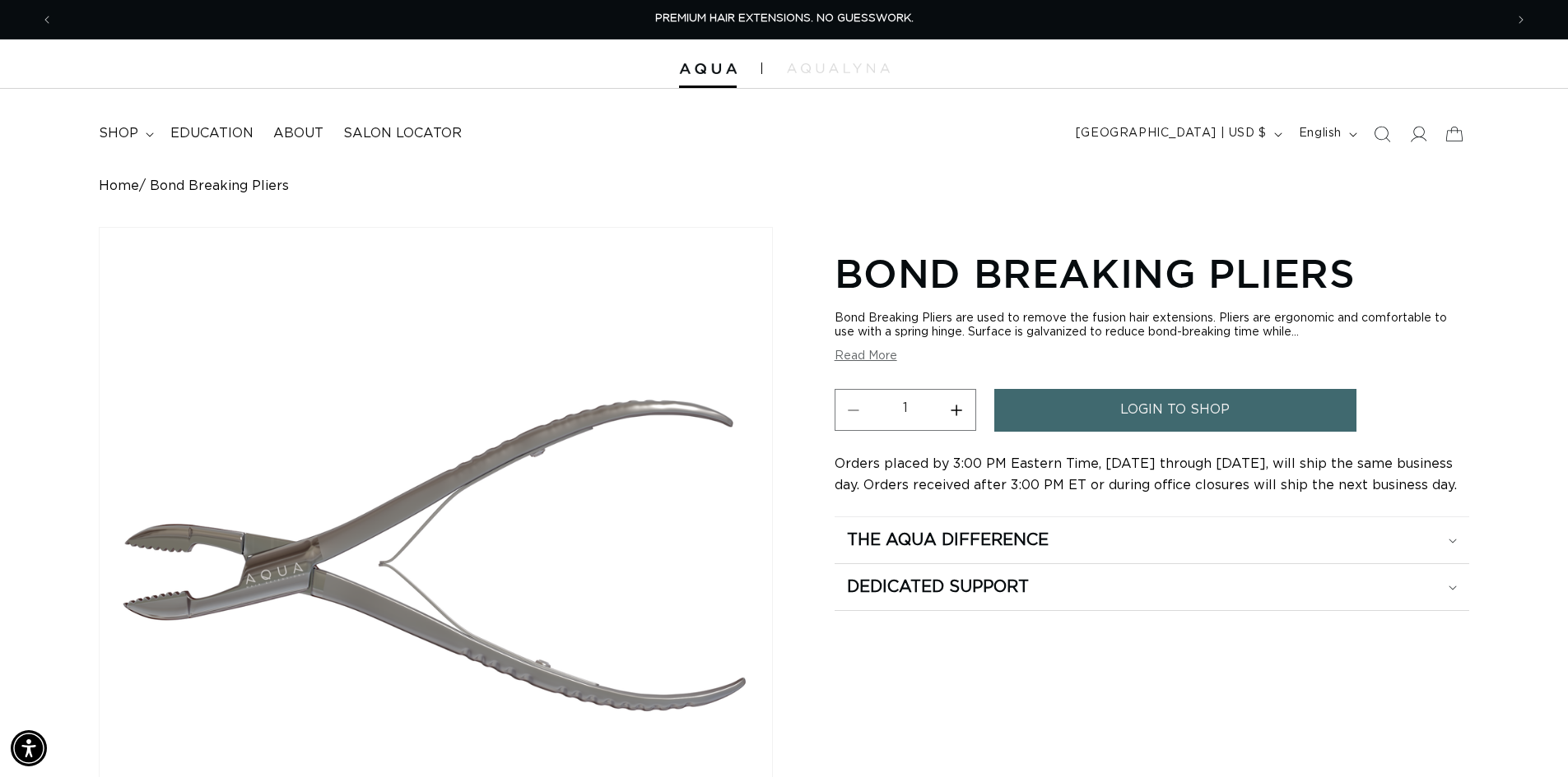
click at [1334, 707] on div "Bond Breaking Pliers Bond Breaking Pliers are used to remove the fusion hair ex…" at bounding box center [1152, 579] width 634 height 672
click at [1395, 625] on div "Bond Breaking Pliers Bond Breaking Pliers are used to remove the fusion hair ex…" at bounding box center [1152, 579] width 634 height 672
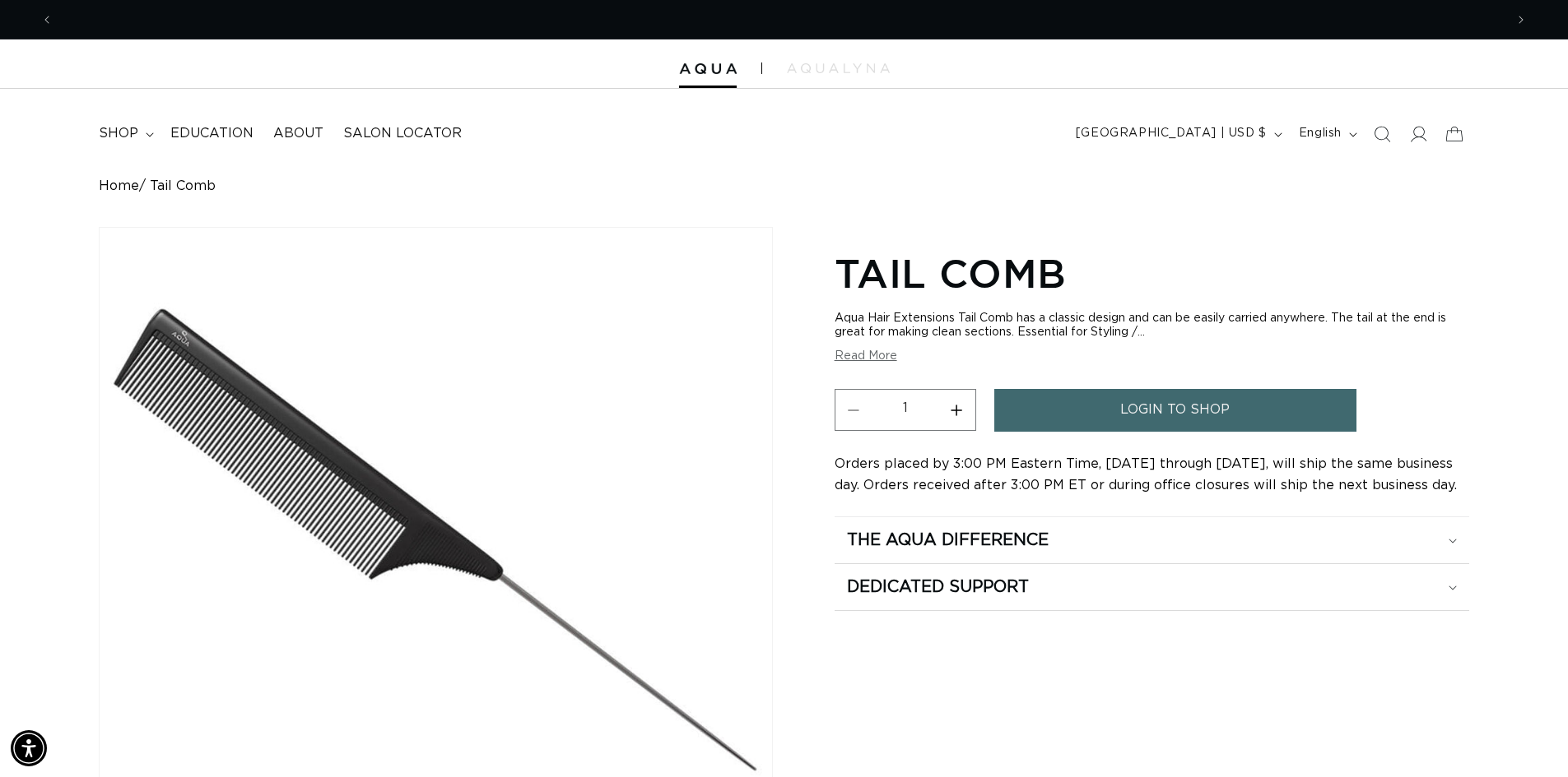
drag, startPoint x: 1370, startPoint y: 702, endPoint x: 1327, endPoint y: 703, distance: 43.0
click at [1370, 702] on div "Tail Comb Aqua Hair Extensions Tail Comb has a classic design and can be easily…" at bounding box center [1152, 579] width 634 height 672
drag, startPoint x: 1423, startPoint y: 683, endPoint x: 1359, endPoint y: 654, distance: 70.3
click at [1423, 683] on div "Tail Comb Aqua Hair Extensions Tail Comb has a classic design and can be easily…" at bounding box center [1152, 579] width 634 height 672
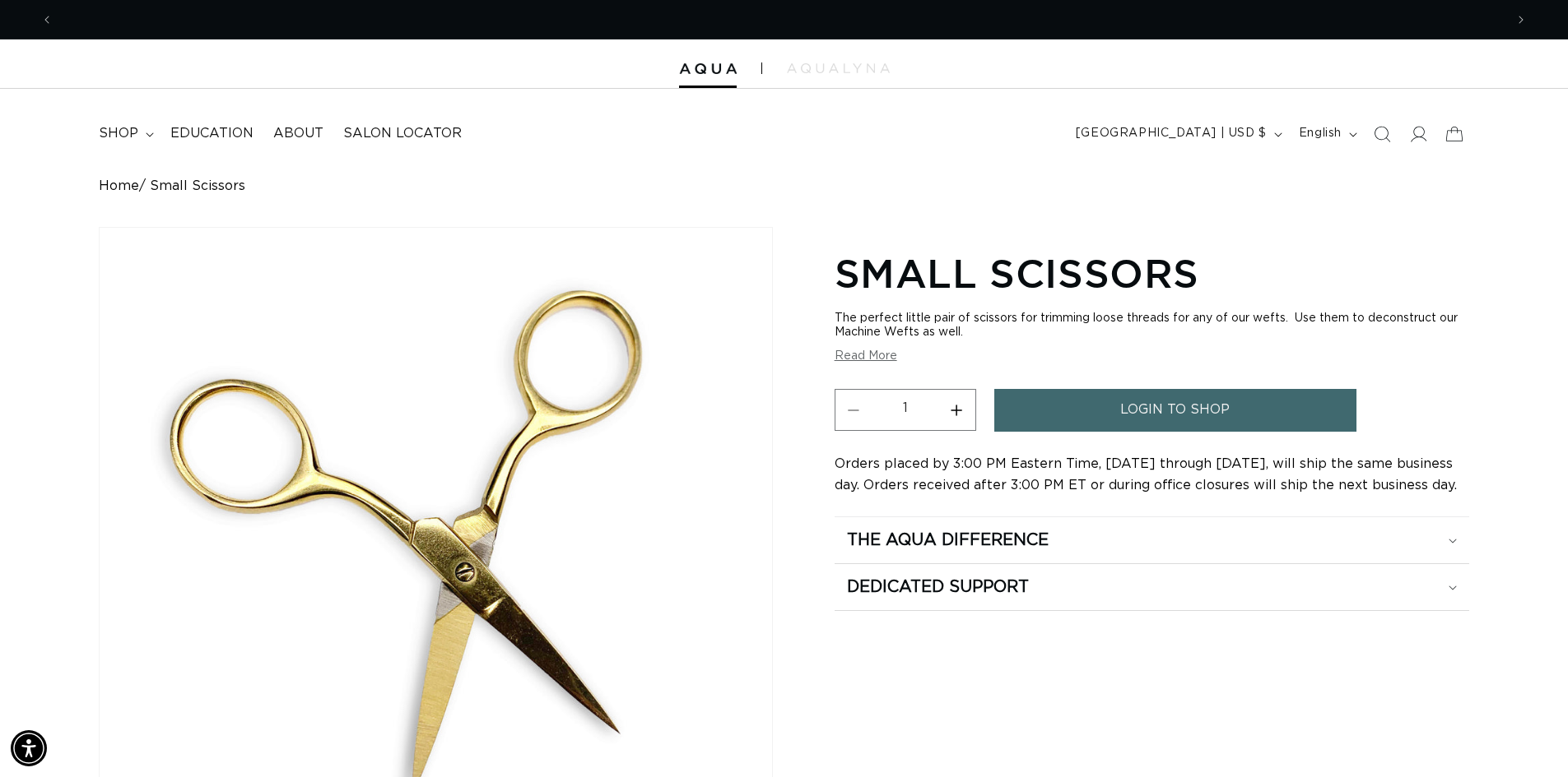
scroll to position [0, 1450]
drag, startPoint x: 1374, startPoint y: 726, endPoint x: 1375, endPoint y: 687, distance: 39.0
click at [1374, 726] on div "Small Scissors The perfect little pair of scissors for trimming loose threads f…" at bounding box center [1152, 647] width 634 height 807
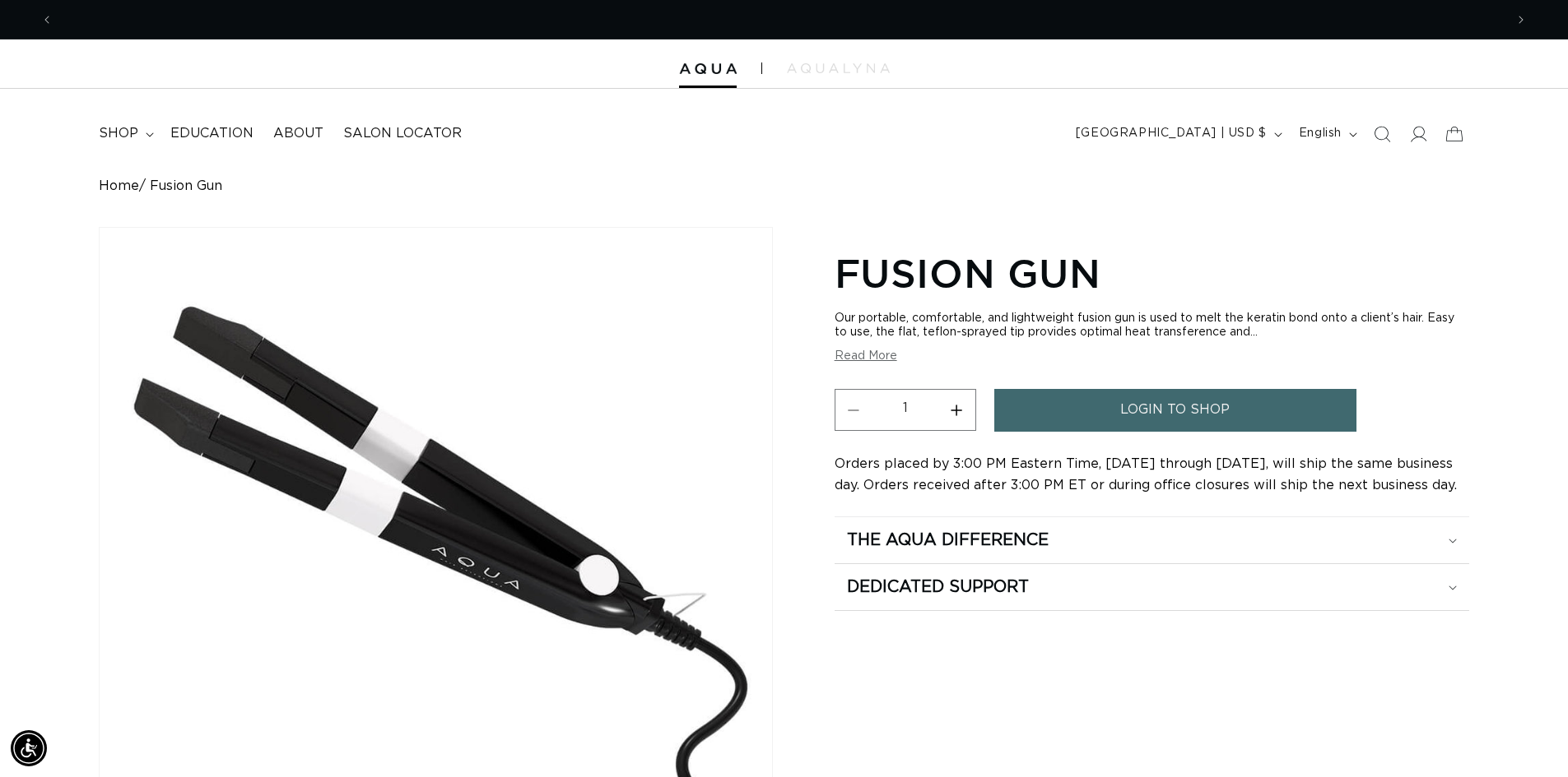
scroll to position [0, 2902]
drag, startPoint x: 1327, startPoint y: 704, endPoint x: 1320, endPoint y: 694, distance: 12.2
click at [1327, 704] on div "Fusion Gun Our portable, comfortable, and lightweight fusion gun is used to mel…" at bounding box center [1152, 647] width 634 height 807
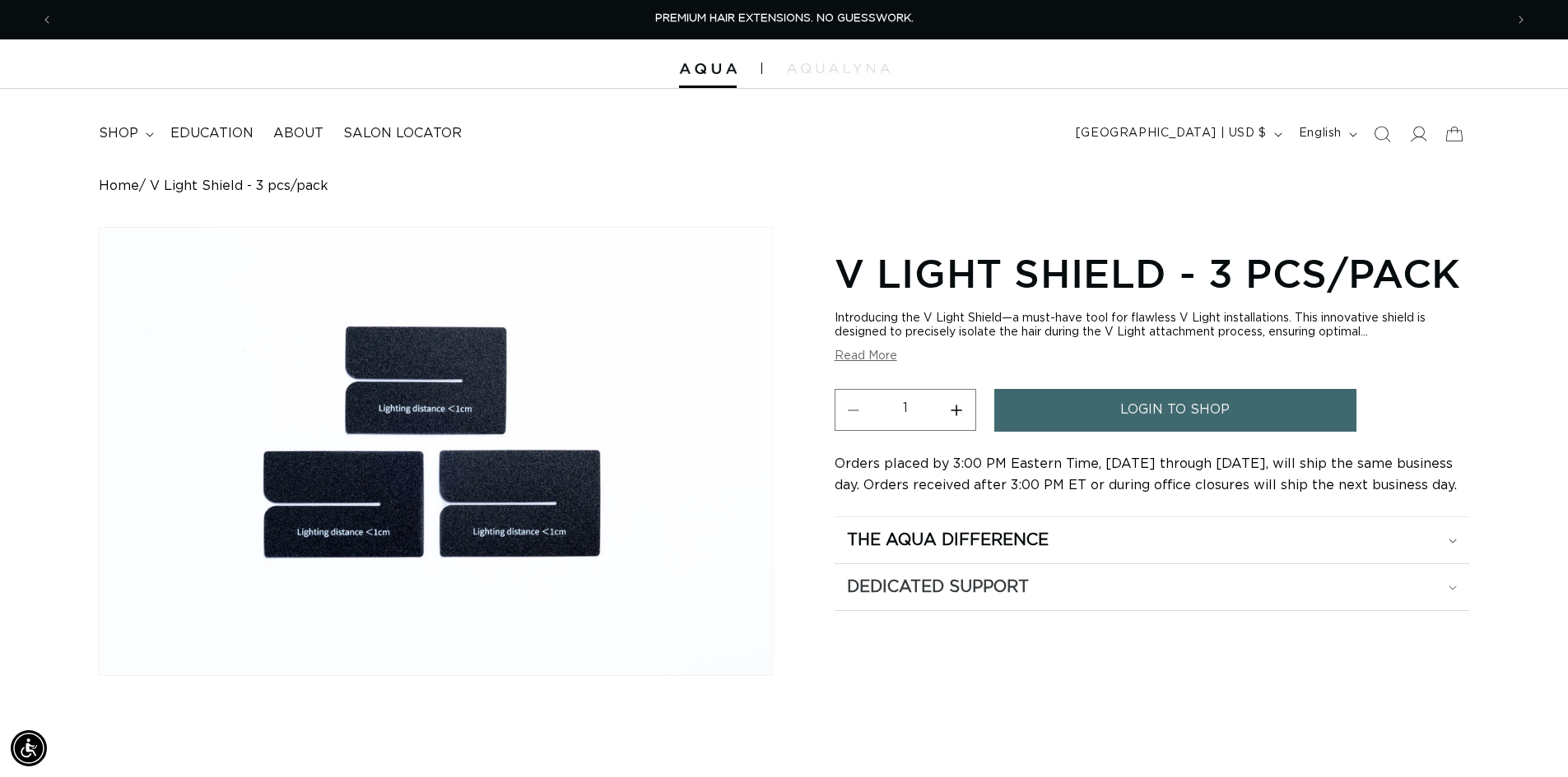
click at [1283, 590] on div "Dedicated Support" at bounding box center [1151, 587] width 610 height 21
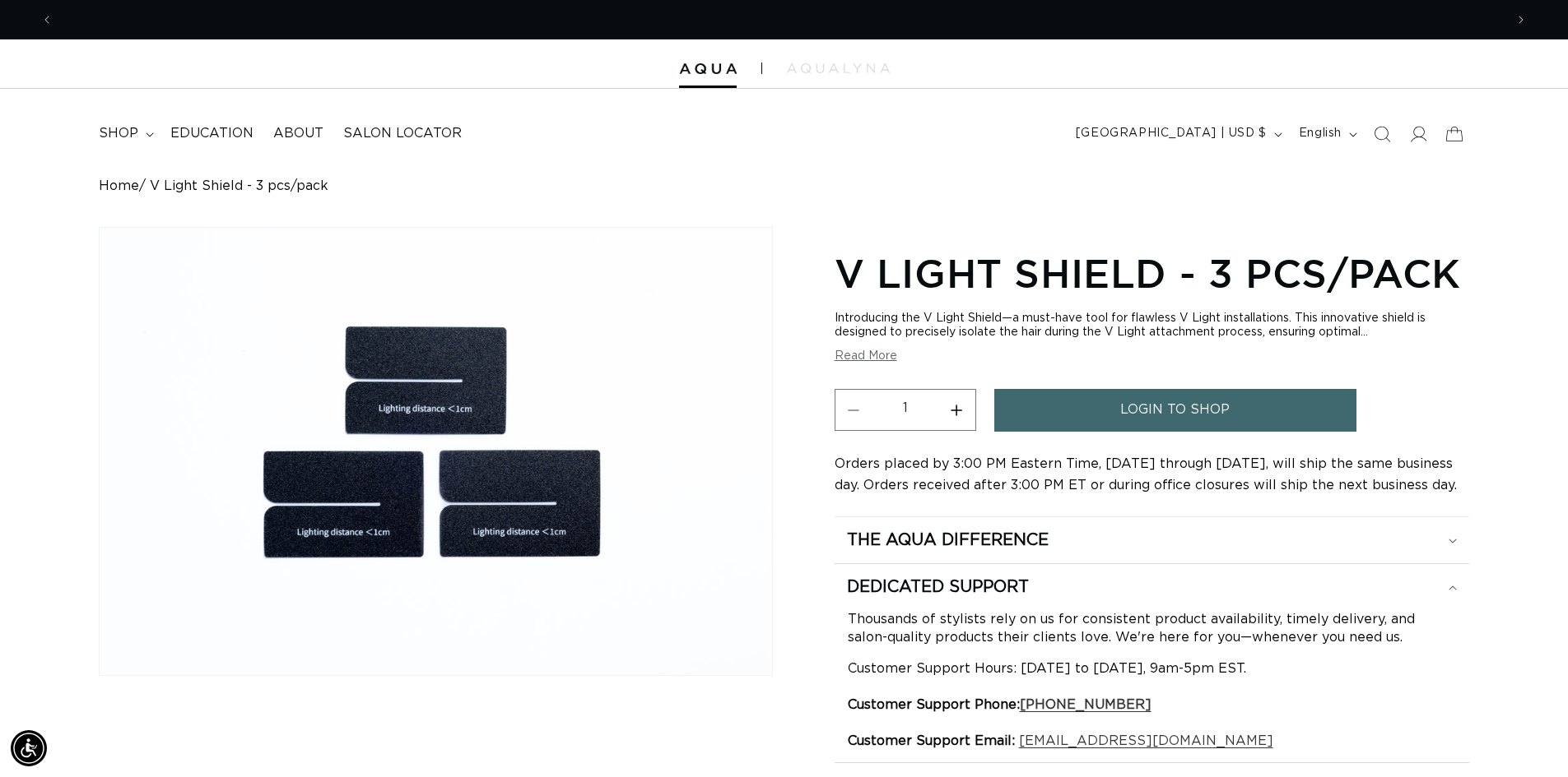
scroll to position [0, 2902]
click at [1445, 719] on p "Customer Support Hours: Monday to Friday, 9am-5pm EST. Customer Support Phone: …" at bounding box center [1151, 704] width 608 height 90
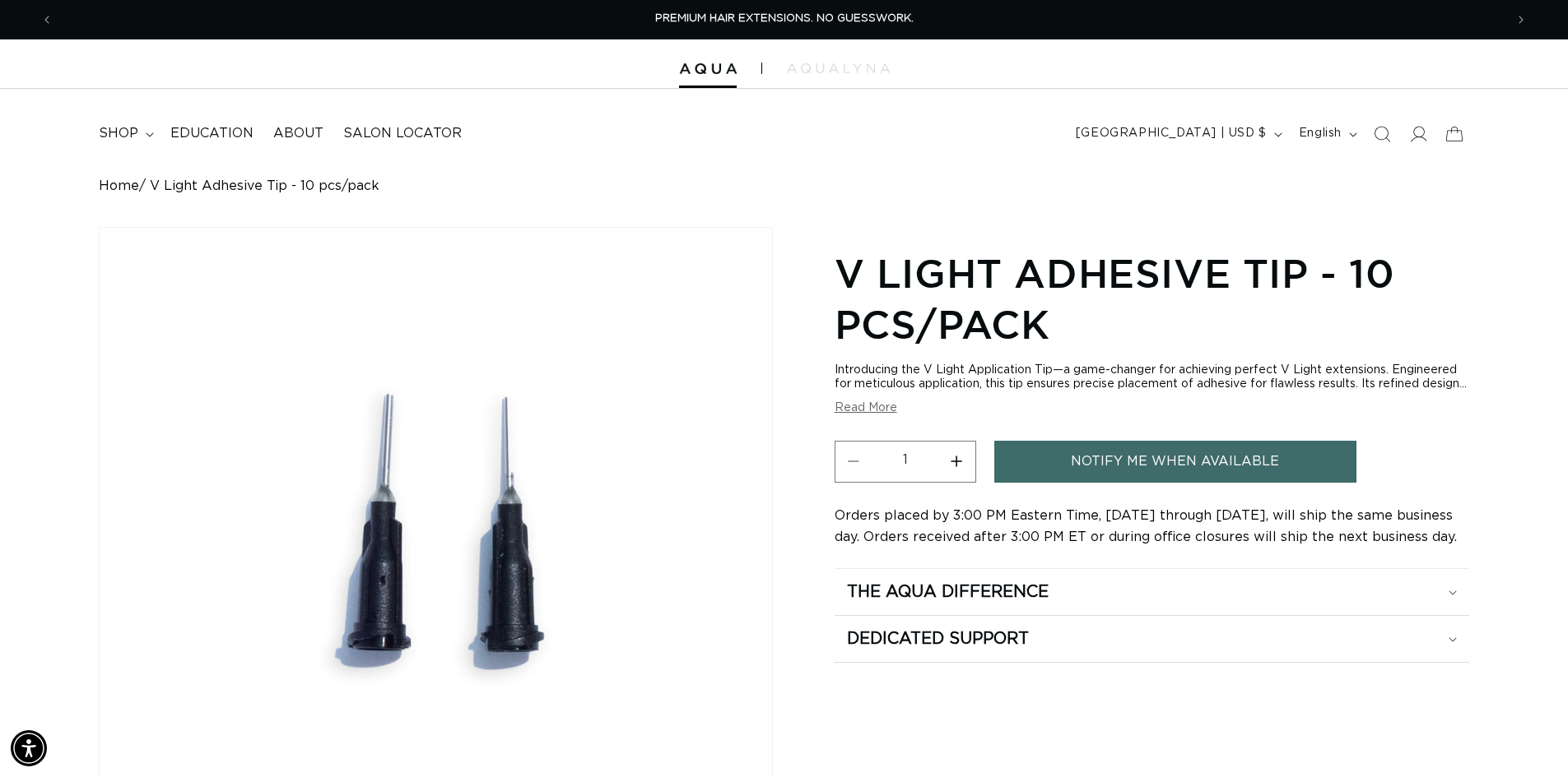
click at [1348, 733] on div "V Light Adhesive Tip - 10 pcs/pack Introducing the V Light Application Tip—a ga…" at bounding box center [1152, 579] width 634 height 672
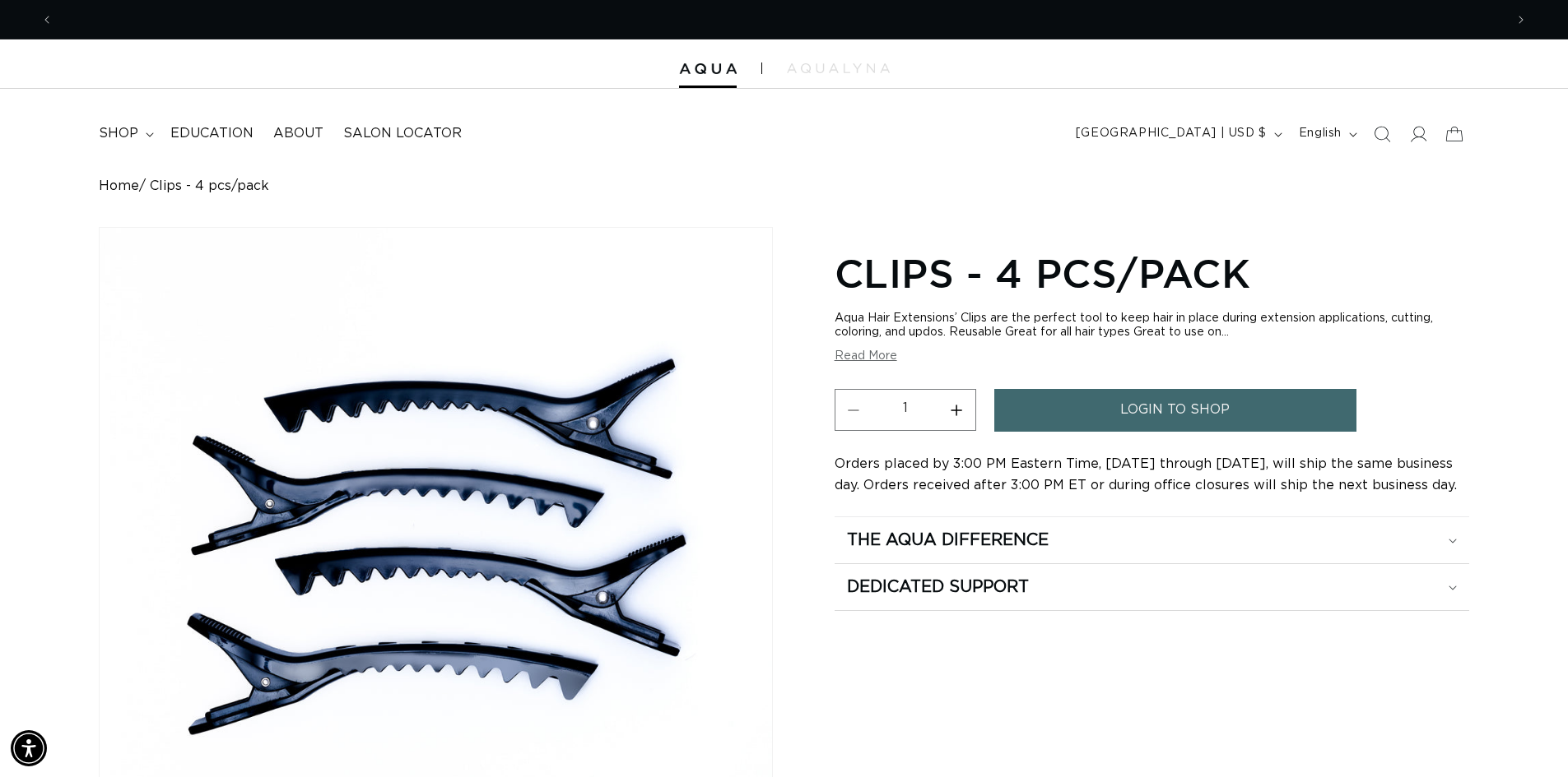
scroll to position [0, 2902]
click at [1337, 712] on div "Clips - 4 pcs/pack Aqua Hair Extensions’ Clips are the perfect tool to keep hai…" at bounding box center [1152, 647] width 634 height 807
